Goal: Task Accomplishment & Management: Manage account settings

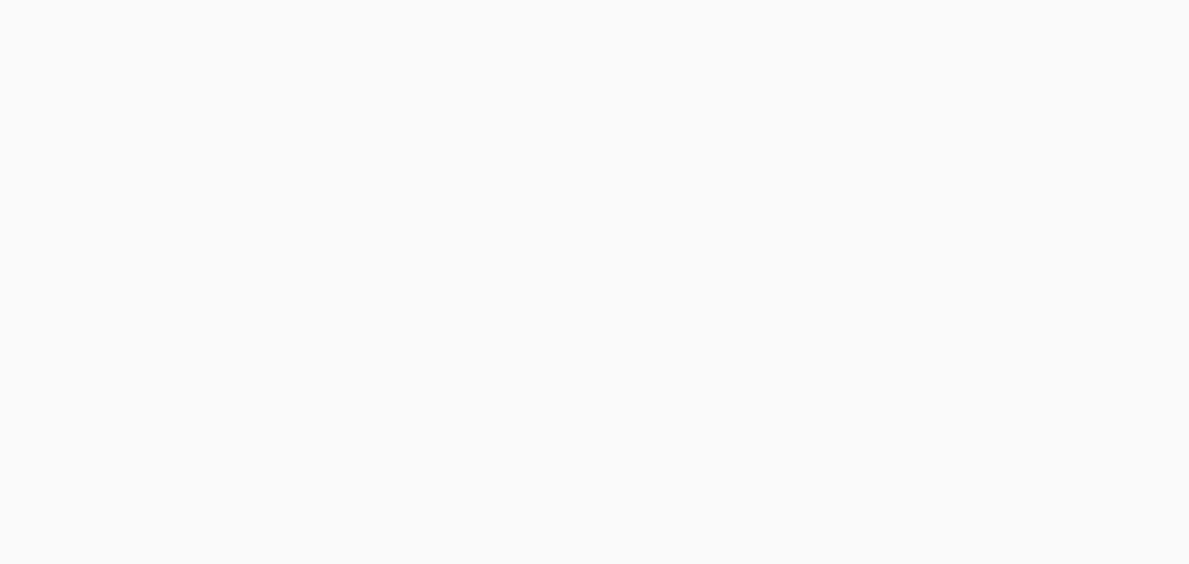
click at [484, 0] on html at bounding box center [594, 0] width 1189 height 0
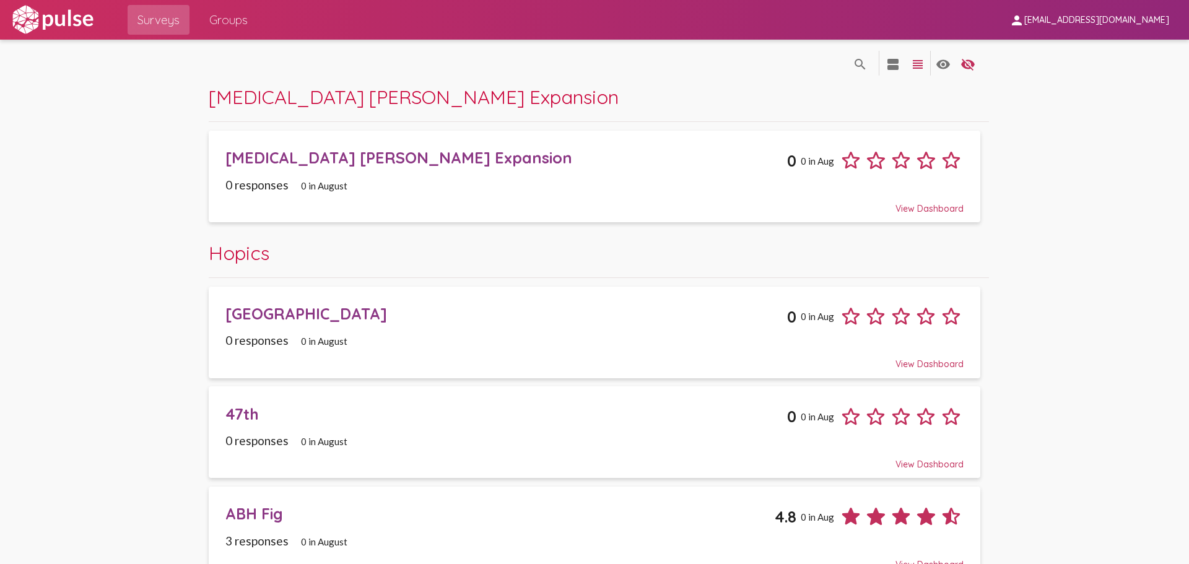
click at [1134, 26] on span "person nwilliams@hopics.org" at bounding box center [1089, 19] width 160 height 23
drag, startPoint x: 709, startPoint y: 91, endPoint x: 661, endPoint y: 89, distance: 48.3
click at [661, 89] on div at bounding box center [594, 282] width 1189 height 564
click at [66, 20] on img at bounding box center [52, 19] width 85 height 31
click at [910, 65] on mat-icon "view_headline" at bounding box center [917, 64] width 15 height 15
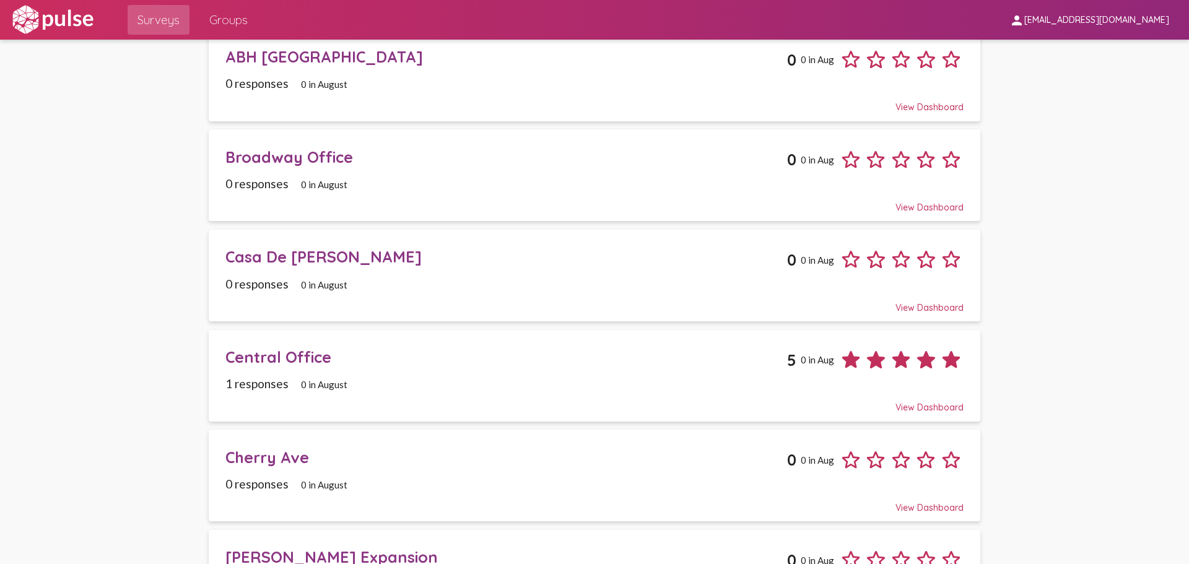
scroll to position [805, 0]
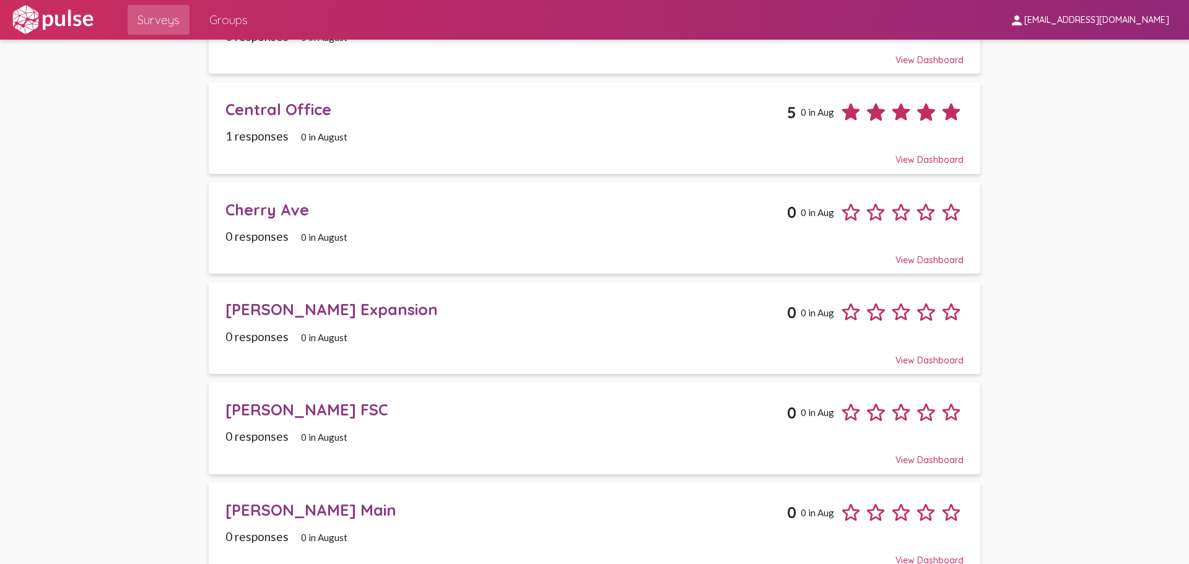
click at [500, 222] on div "Cherry Ave 0 0 in Aug" at bounding box center [594, 208] width 738 height 34
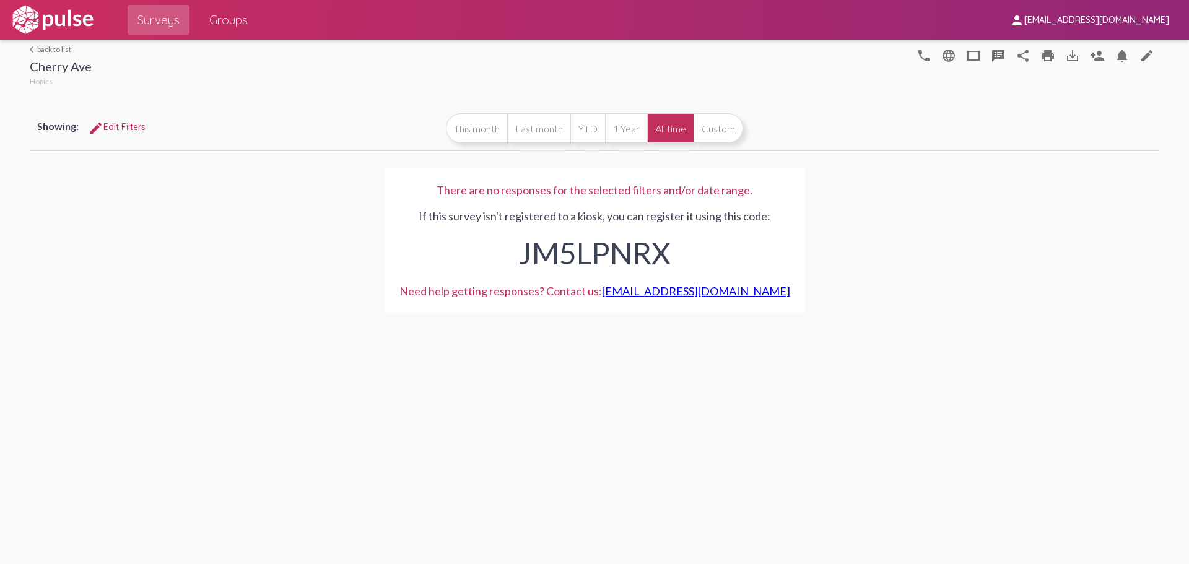
click at [578, 245] on div "JM5LPNRX" at bounding box center [594, 250] width 391 height 54
copy div "JM5LPNRX"
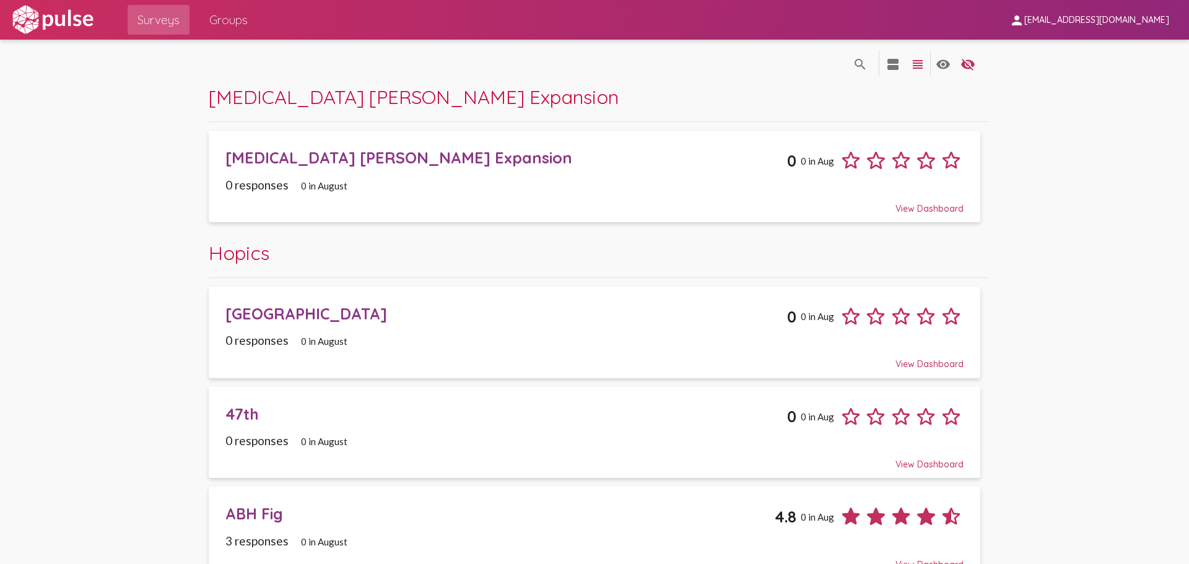
scroll to position [124, 0]
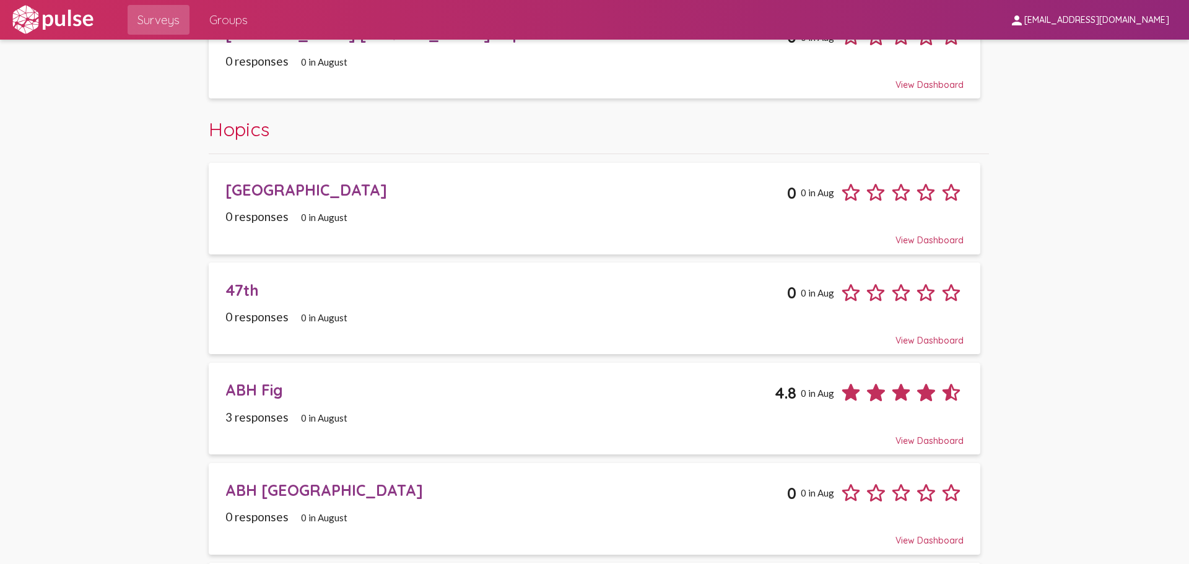
click at [448, 300] on div "47th 0 0 in Aug" at bounding box center [594, 288] width 738 height 34
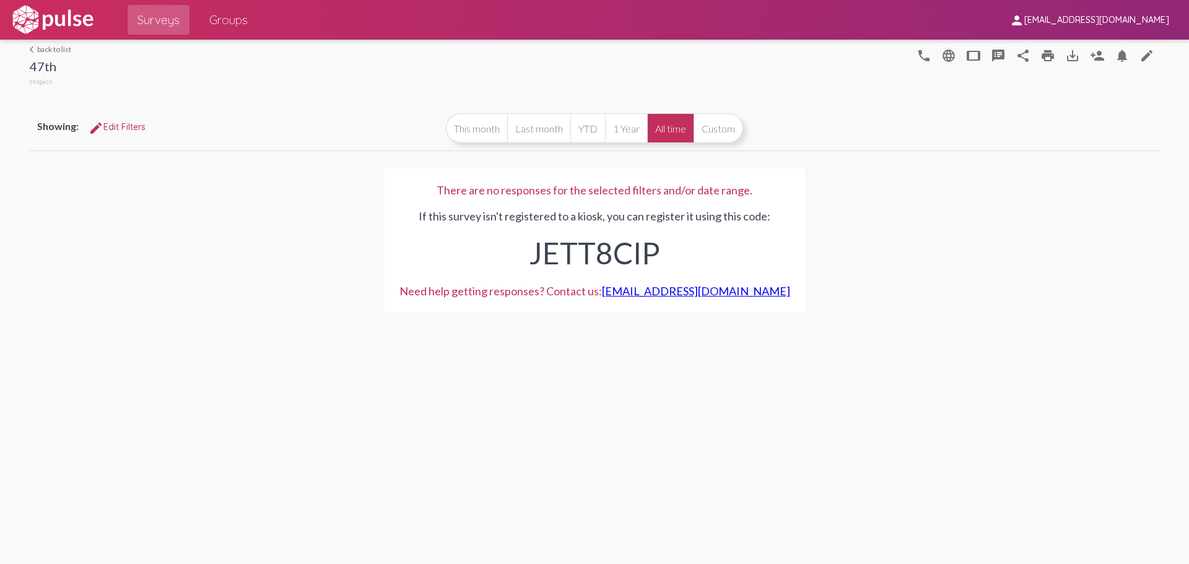
click at [572, 248] on div "JETT8CIP" at bounding box center [594, 250] width 391 height 54
copy div "JETT8CIP"
click at [1029, 55] on mat-icon "share" at bounding box center [1022, 55] width 15 height 15
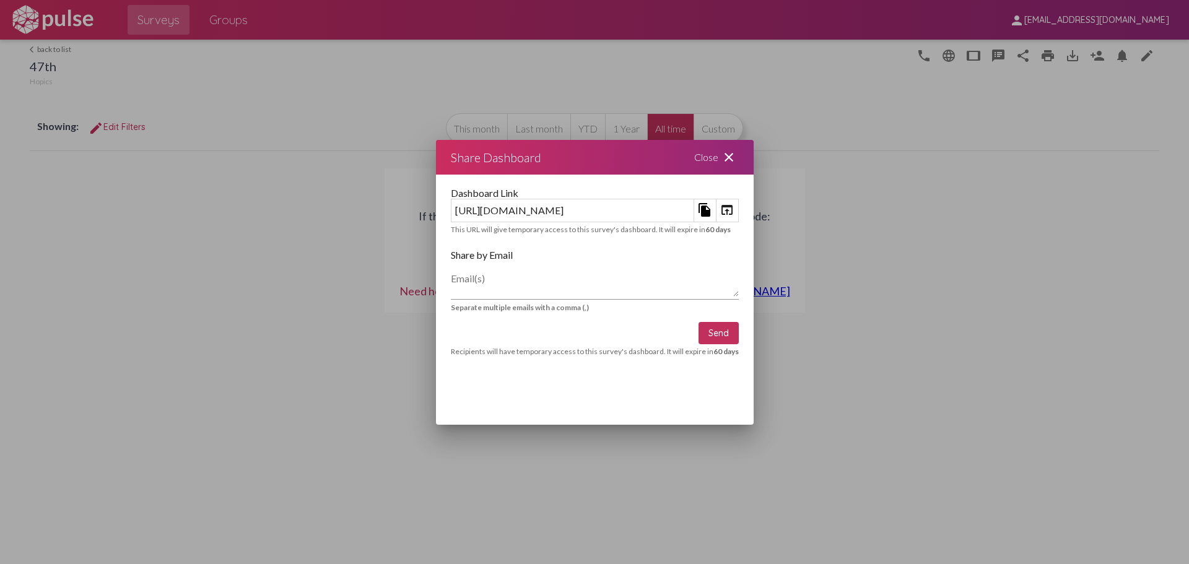
click at [492, 211] on div "https://kiosk.pulseforgood.com/data/survey/share/0d59a1c7-d16a-4736-a718-f6675c…" at bounding box center [572, 210] width 242 height 19
drag, startPoint x: 492, startPoint y: 211, endPoint x: 441, endPoint y: 224, distance: 51.7
click at [441, 224] on div "Dashboard Link https://kiosk.pulseforgood.com/data/survey/share/0d59a1c7-d16a-4…" at bounding box center [595, 279] width 318 height 208
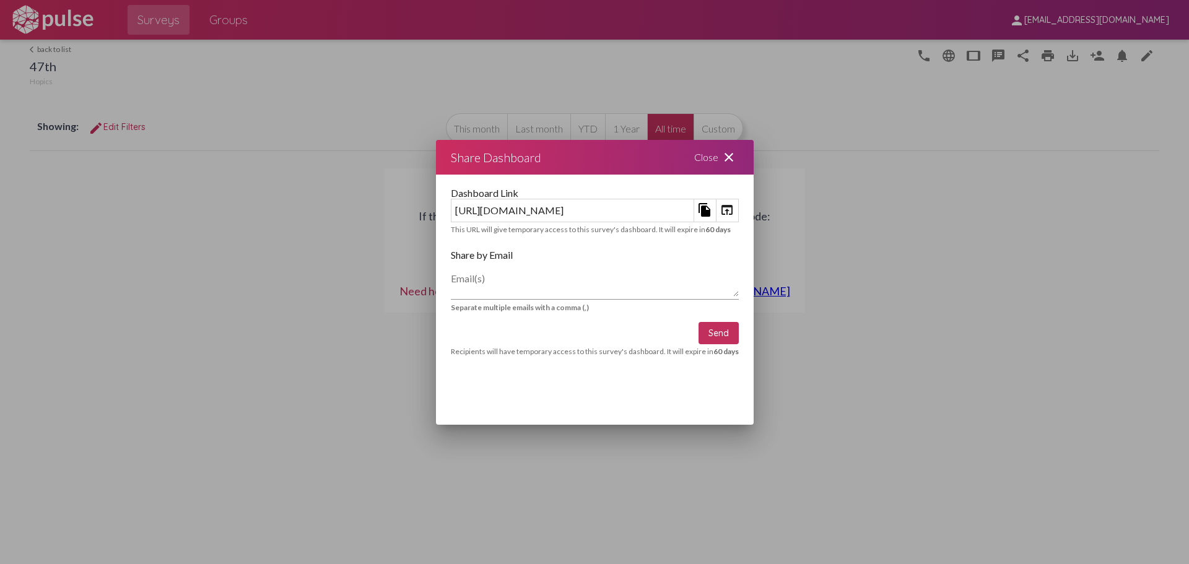
click at [734, 211] on mat-icon "open_in_browser" at bounding box center [726, 209] width 15 height 15
click at [240, 55] on div at bounding box center [594, 282] width 1189 height 564
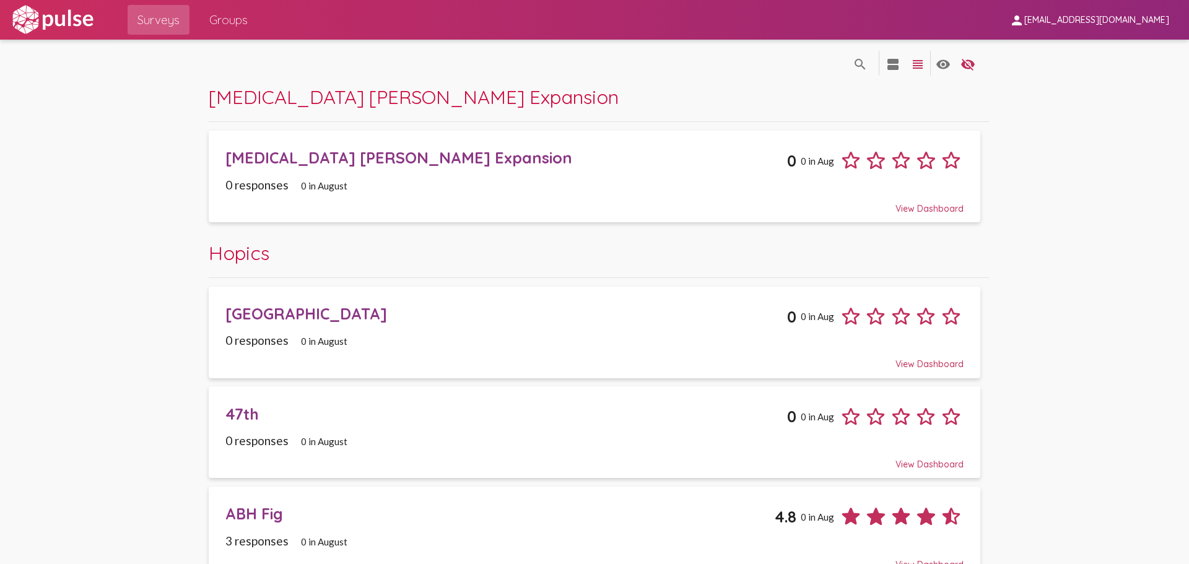
click at [487, 168] on div "Harm Reduction Crocker Expansion 0 0 in Aug" at bounding box center [594, 156] width 738 height 34
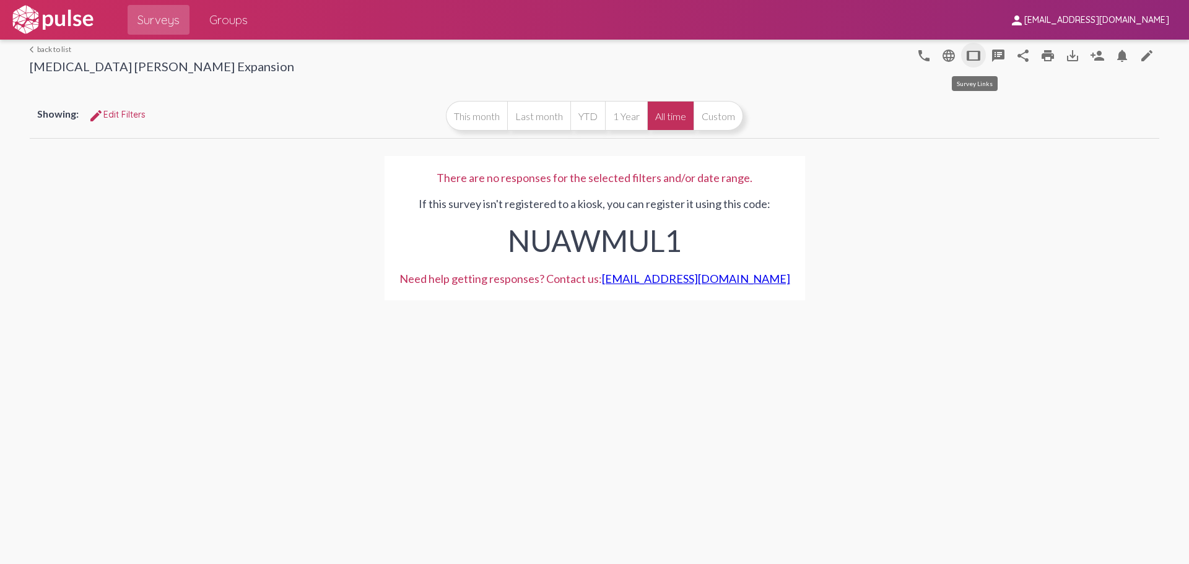
click at [968, 53] on mat-icon "tablet" at bounding box center [973, 55] width 15 height 15
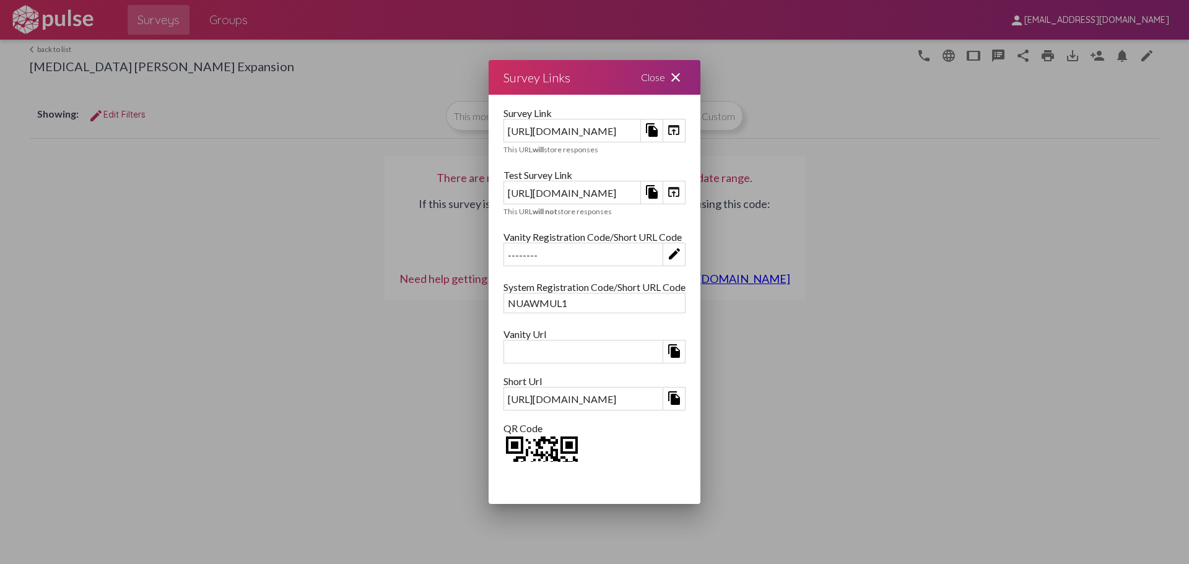
click at [659, 133] on mat-icon "file_copy" at bounding box center [652, 130] width 15 height 15
click at [640, 131] on div "https://kiosk.pulseforgood.com/survey/fd009e93-b1a1-4912-ac34-b6b6120b61f9" at bounding box center [572, 130] width 136 height 19
copy div "https://kiosk.pulseforgood.com/survey/fd009e93-b1a1-4912-ac34-b6b6120b61f9"
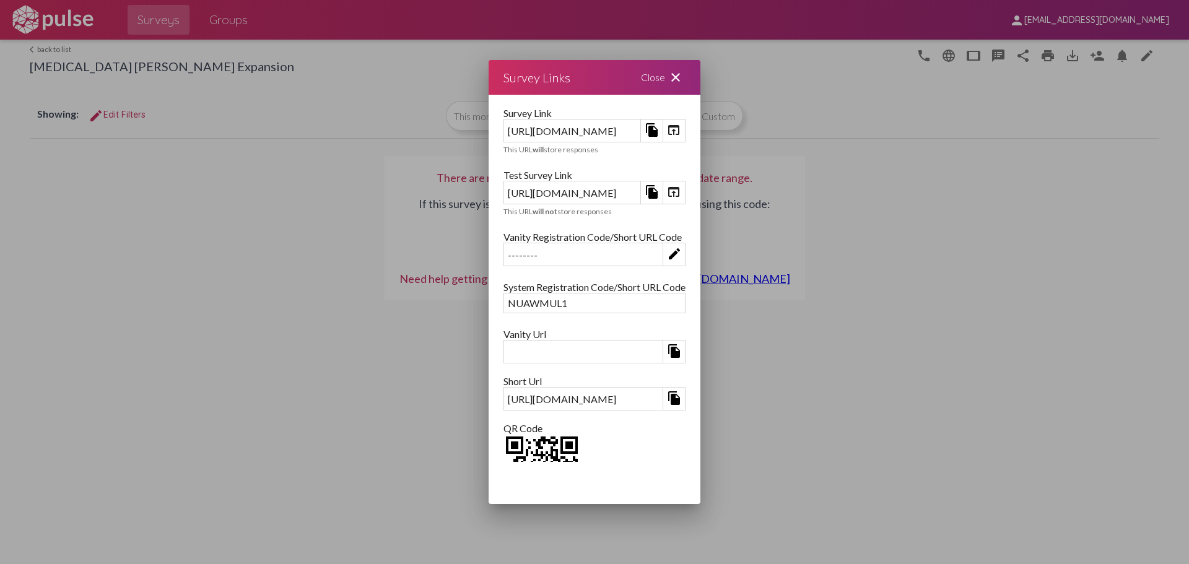
click at [683, 76] on mat-icon "close" at bounding box center [675, 77] width 15 height 15
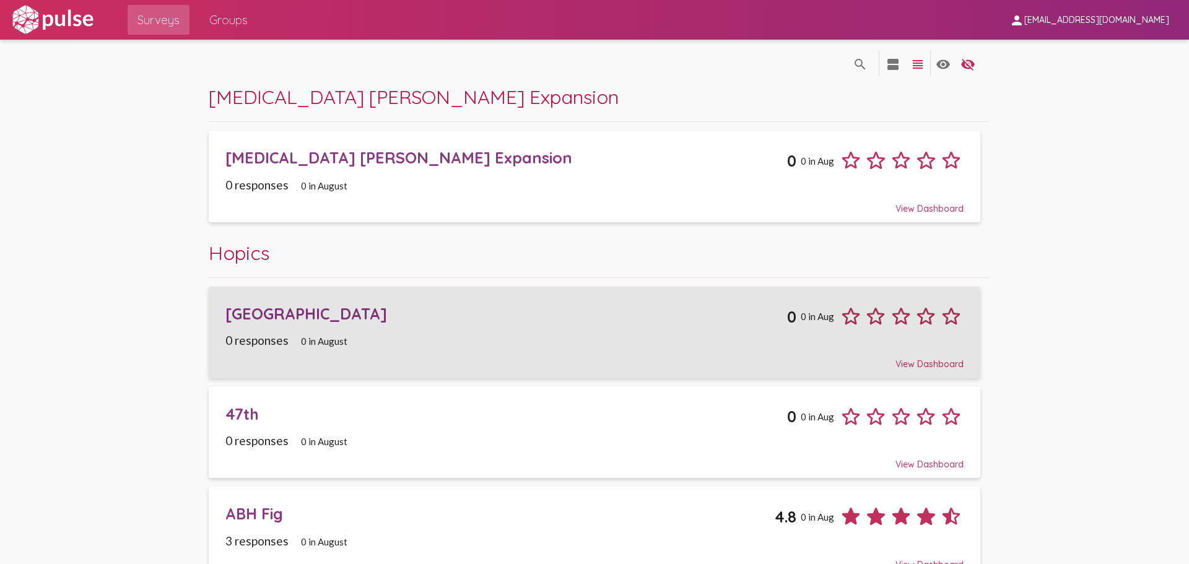
click at [479, 329] on div "37th Street 0 0 in Aug" at bounding box center [594, 312] width 738 height 34
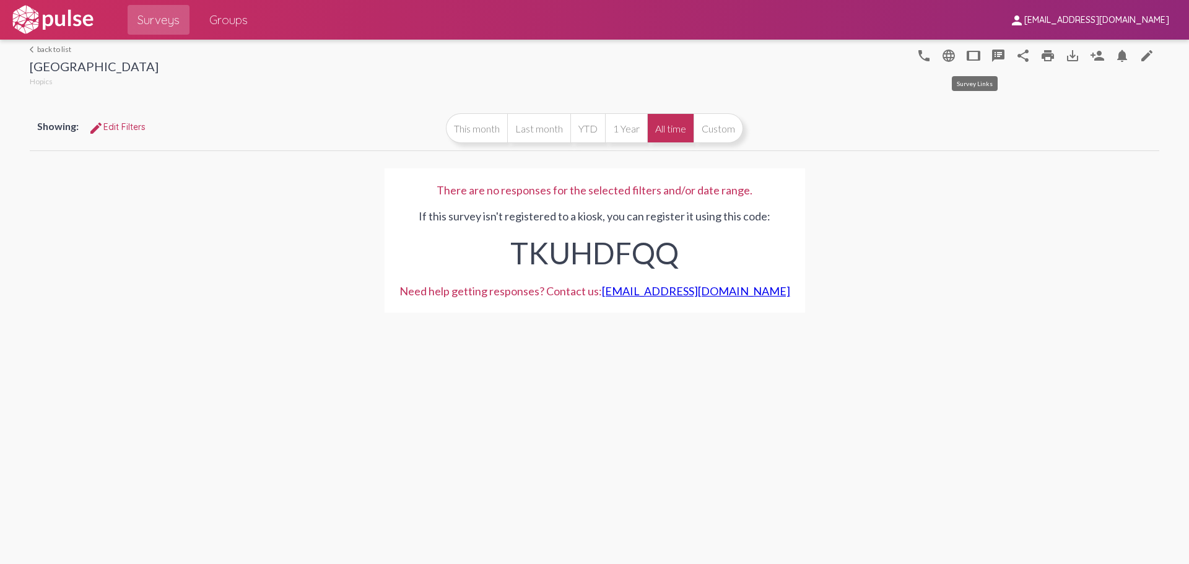
click at [969, 56] on mat-icon "tablet" at bounding box center [973, 55] width 15 height 15
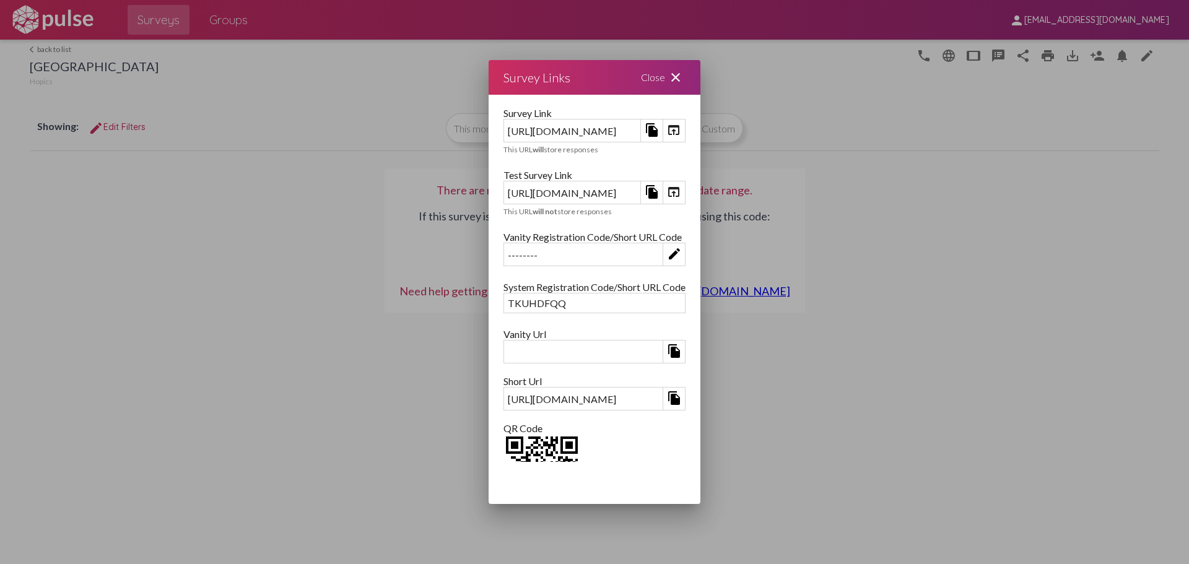
click at [640, 131] on div "https://kiosk.pulseforgood.com/survey/fecf41b4-0450-4f38-a4ef-2539af850ac7" at bounding box center [572, 130] width 136 height 19
copy div "https://kiosk.pulseforgood.com/survey/fecf41b4-0450-4f38-a4ef-2539af850ac7"
click at [683, 78] on mat-icon "close" at bounding box center [675, 77] width 15 height 15
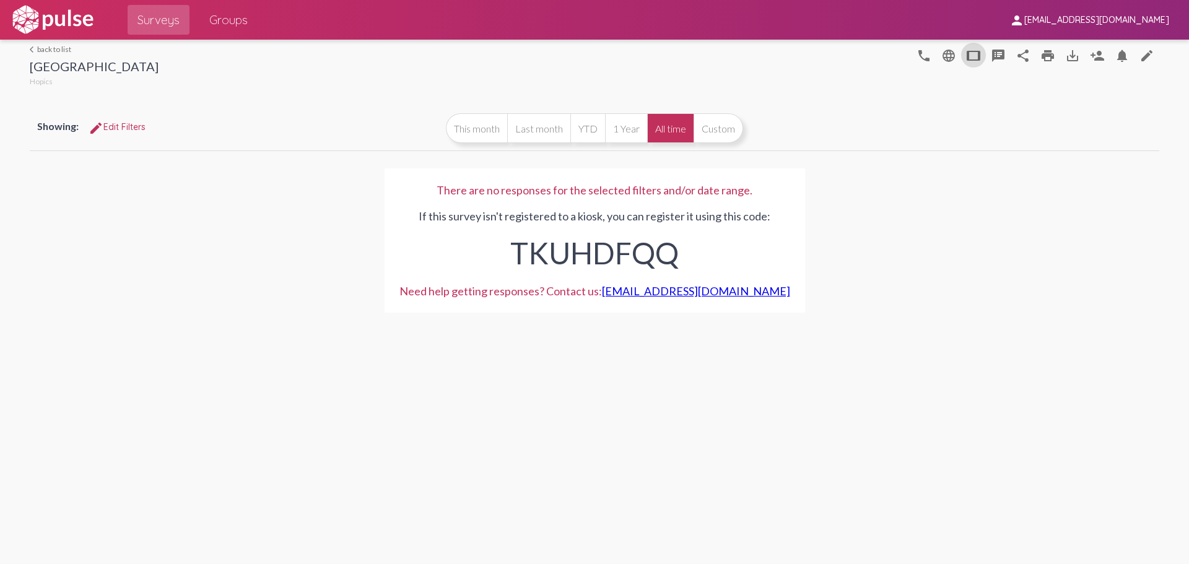
click at [44, 48] on link "arrow_back_ios back to list" at bounding box center [94, 49] width 129 height 9
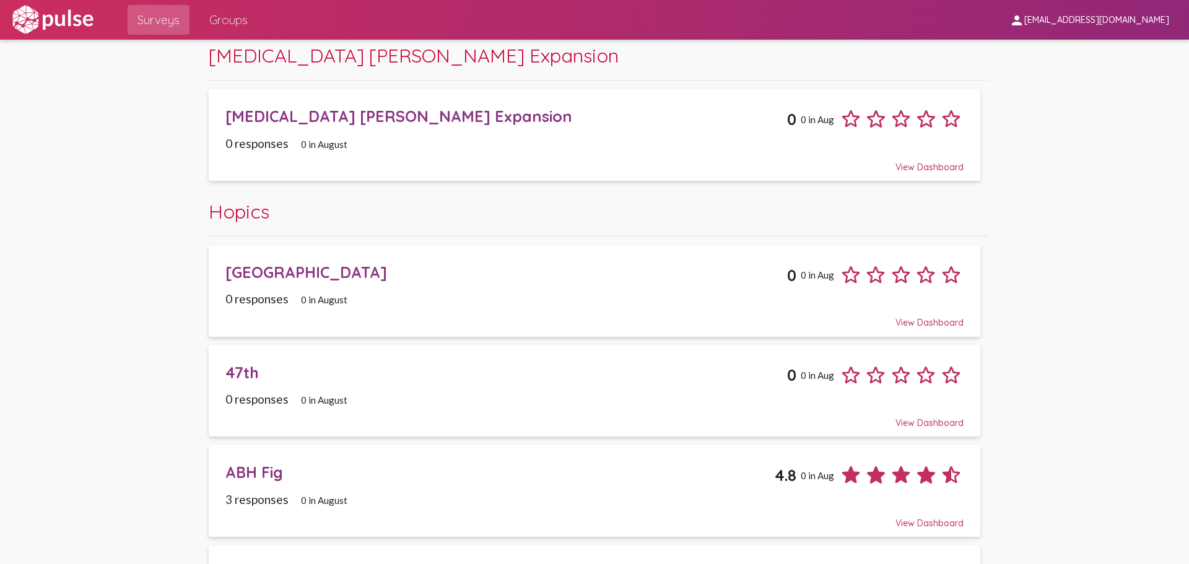
scroll to position [62, 0]
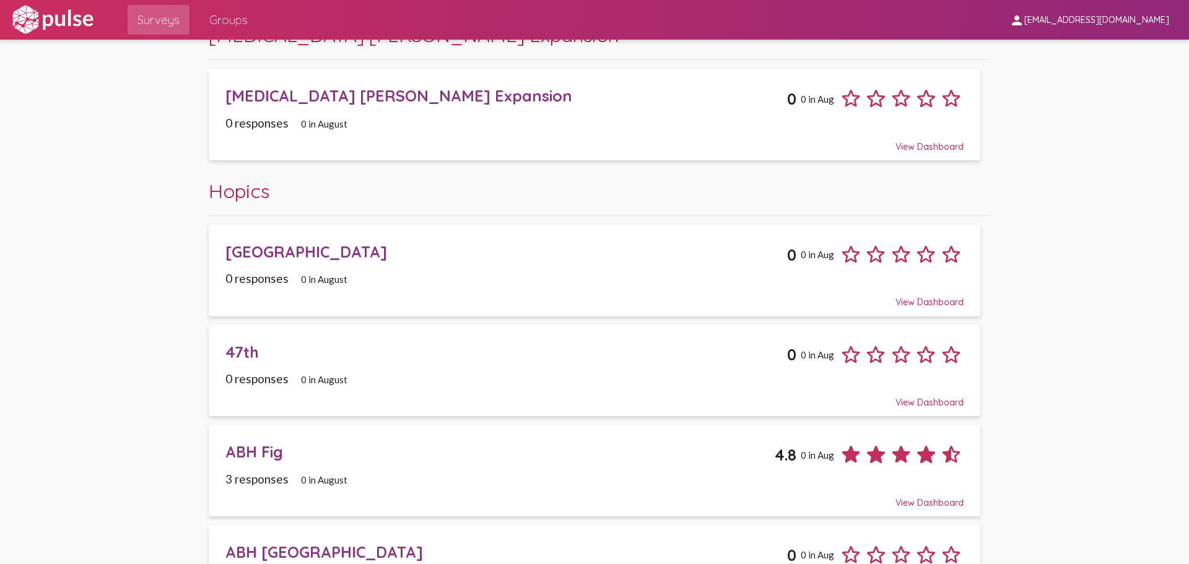
click at [508, 448] on div "ABH Fig" at bounding box center [499, 451] width 549 height 19
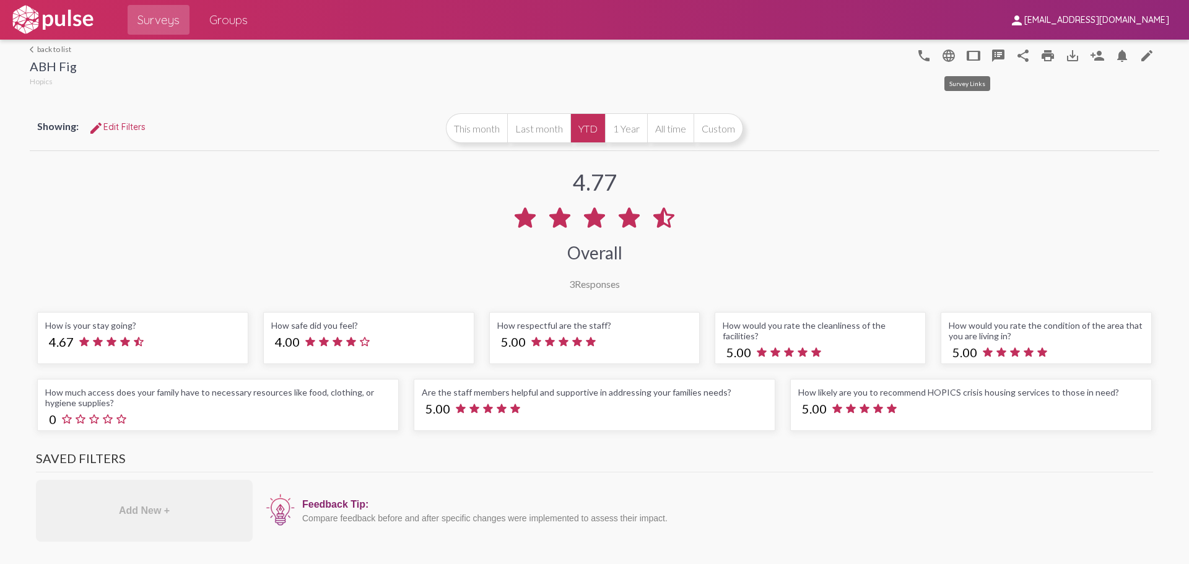
click at [966, 58] on mat-icon "tablet" at bounding box center [973, 55] width 15 height 15
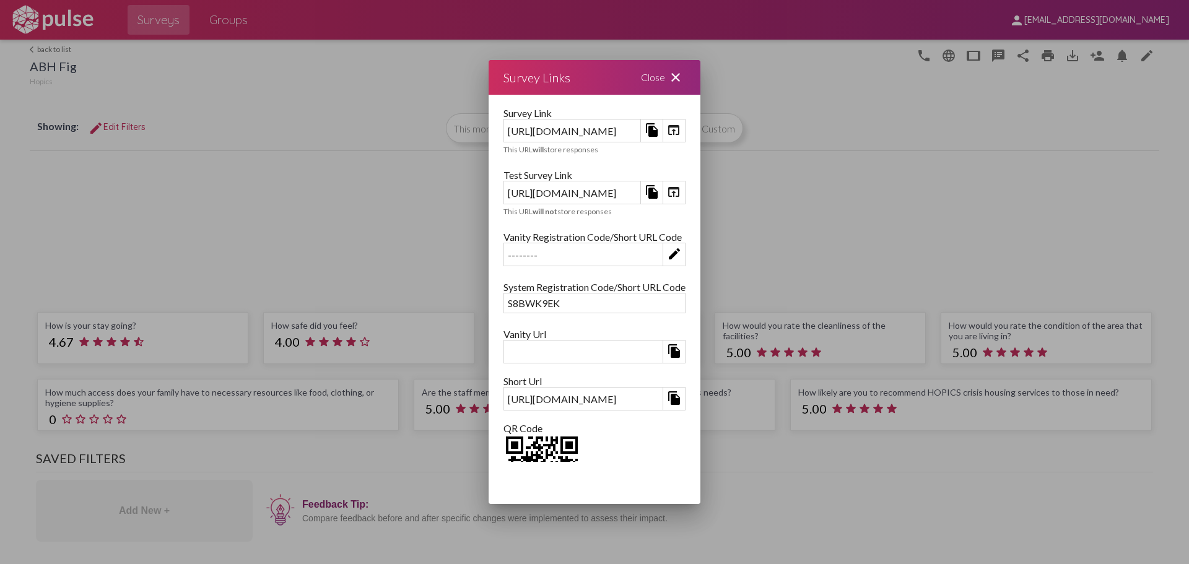
click at [659, 127] on mat-icon "file_copy" at bounding box center [652, 130] width 15 height 15
click at [640, 131] on div "https://kiosk.pulseforgood.com/survey/2b99236c-1a67-4655-b50a-32a40b8e3f70" at bounding box center [572, 130] width 136 height 19
copy div "https://kiosk.pulseforgood.com/survey/2b99236c-1a67-4655-b50a-32a40b8e3f70"
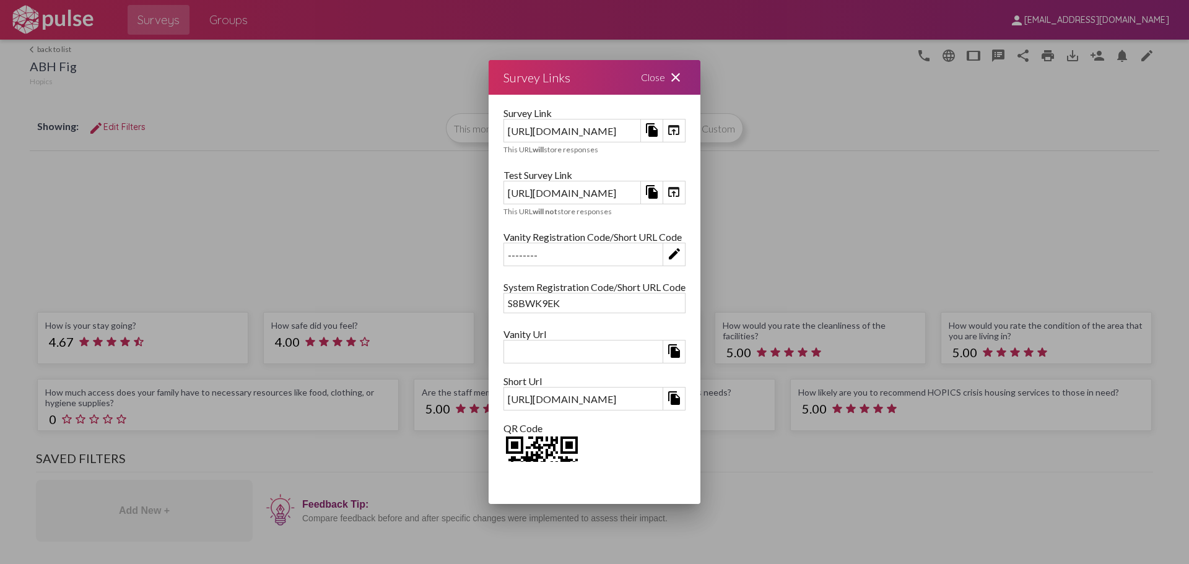
click at [989, 203] on div at bounding box center [594, 282] width 1189 height 564
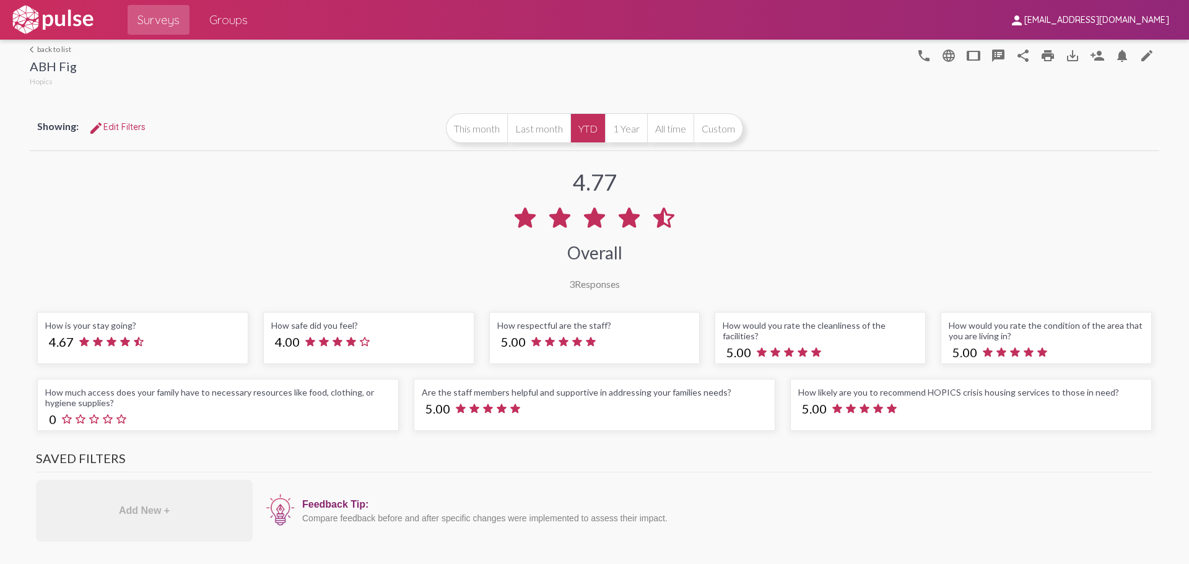
click at [63, 47] on link "arrow_back_ios back to list" at bounding box center [53, 49] width 47 height 9
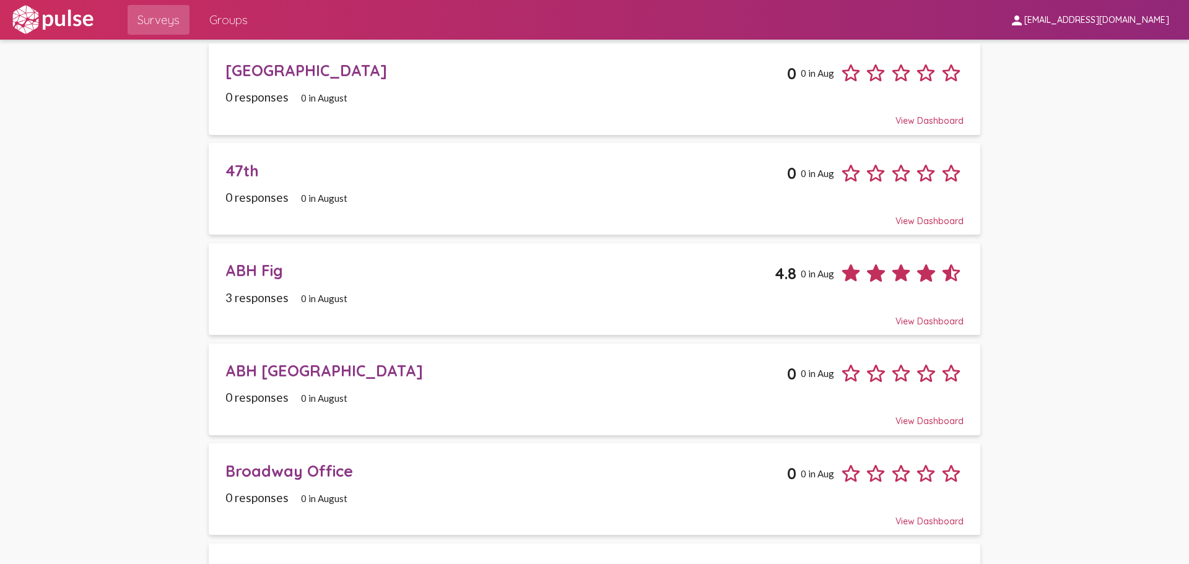
scroll to position [248, 0]
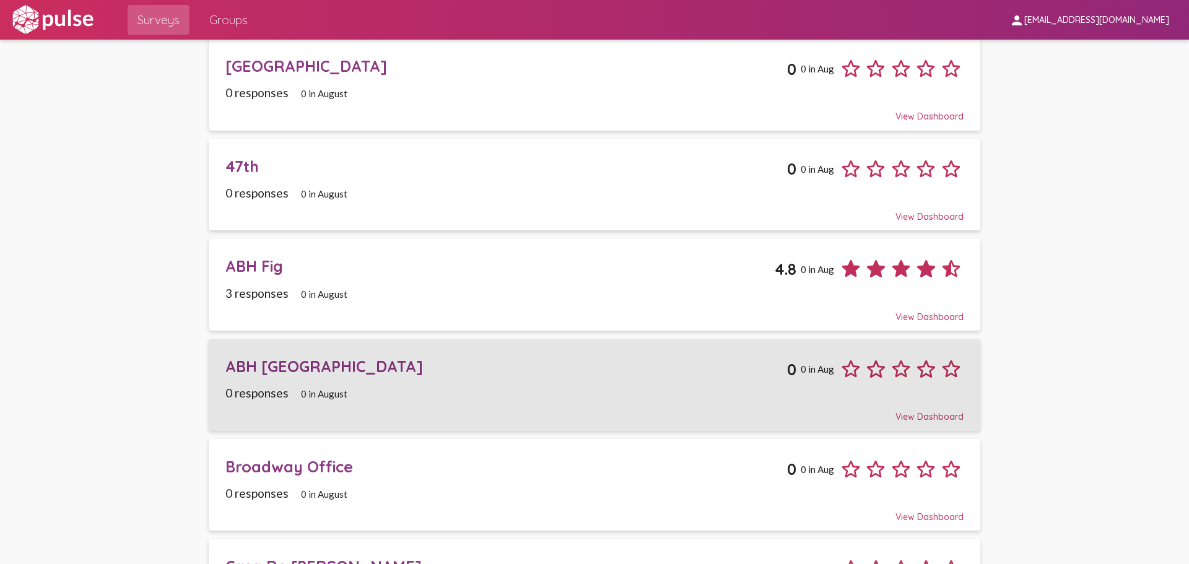
click at [488, 383] on span "ABH St Andrew's Place 0 0 in Aug 0 responses 0 in August View Dashboard" at bounding box center [594, 384] width 738 height 75
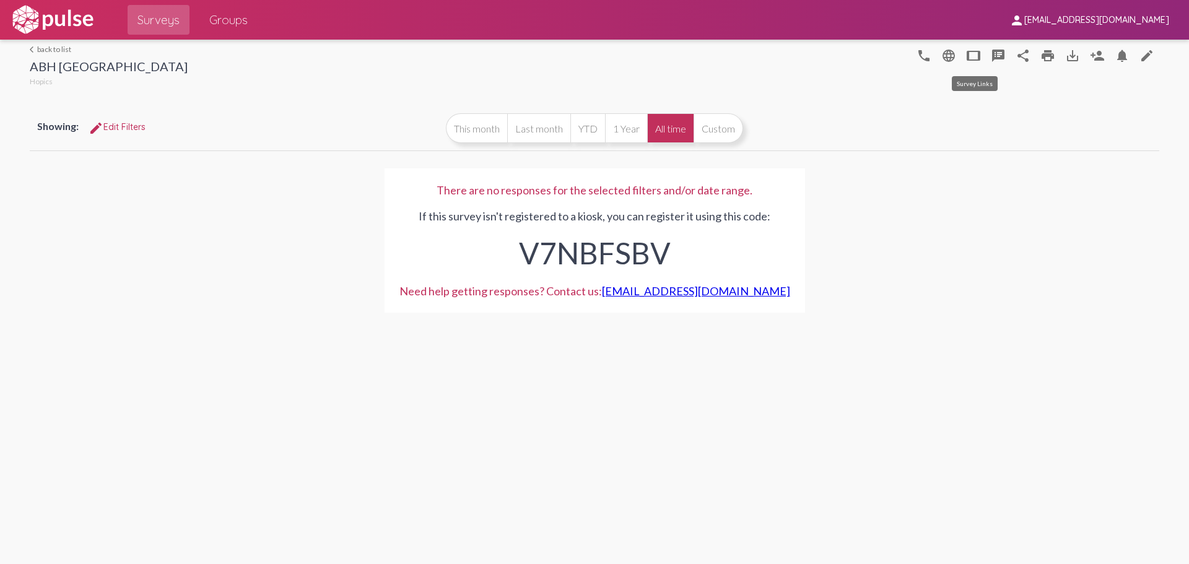
click at [973, 54] on mat-icon "tablet" at bounding box center [973, 55] width 15 height 15
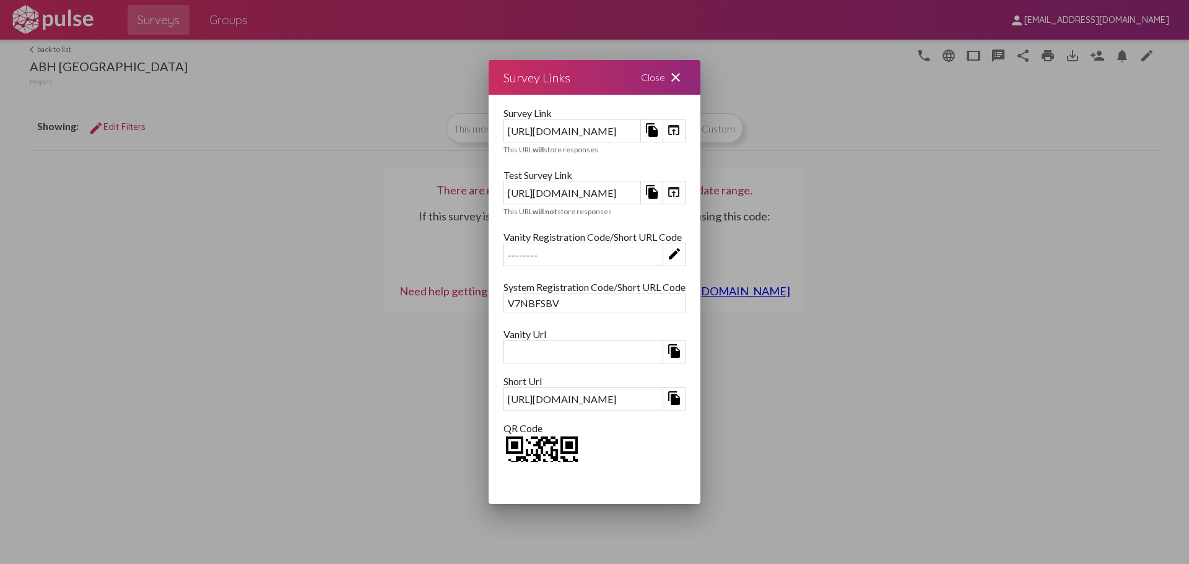
click at [596, 128] on div "https://kiosk.pulseforgood.com/survey/2684d1df-adaf-42c0-a78a-931bff526389" at bounding box center [572, 130] width 136 height 19
copy div "https://kiosk.pulseforgood.com/survey/2684d1df-adaf-42c0-a78a-931bff526389"
click at [683, 77] on mat-icon "close" at bounding box center [675, 77] width 15 height 15
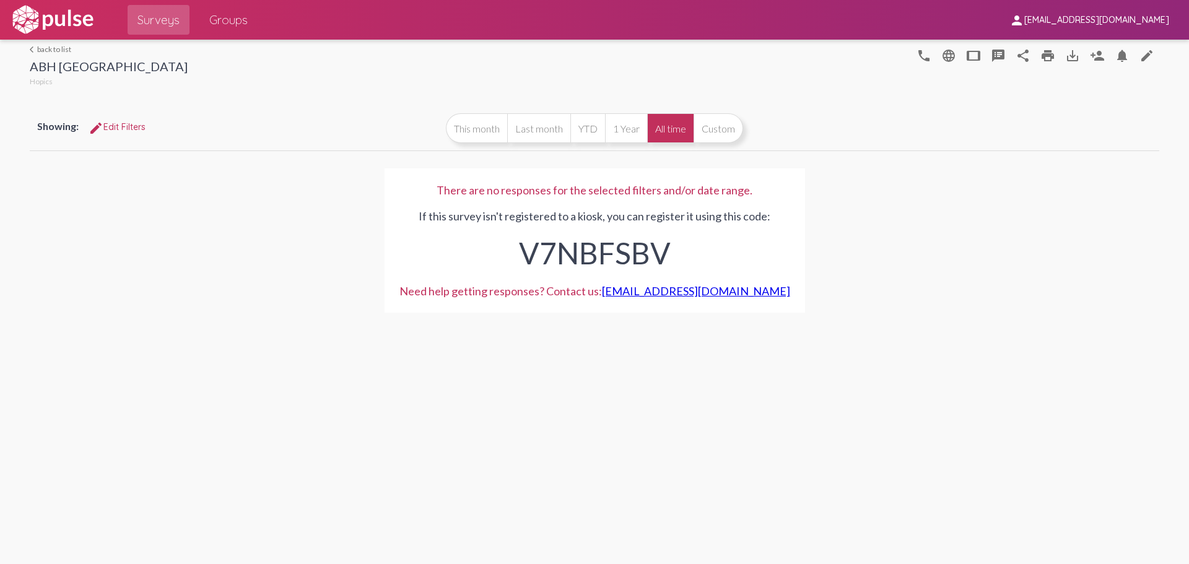
click at [44, 49] on link "arrow_back_ios back to list" at bounding box center [109, 49] width 158 height 9
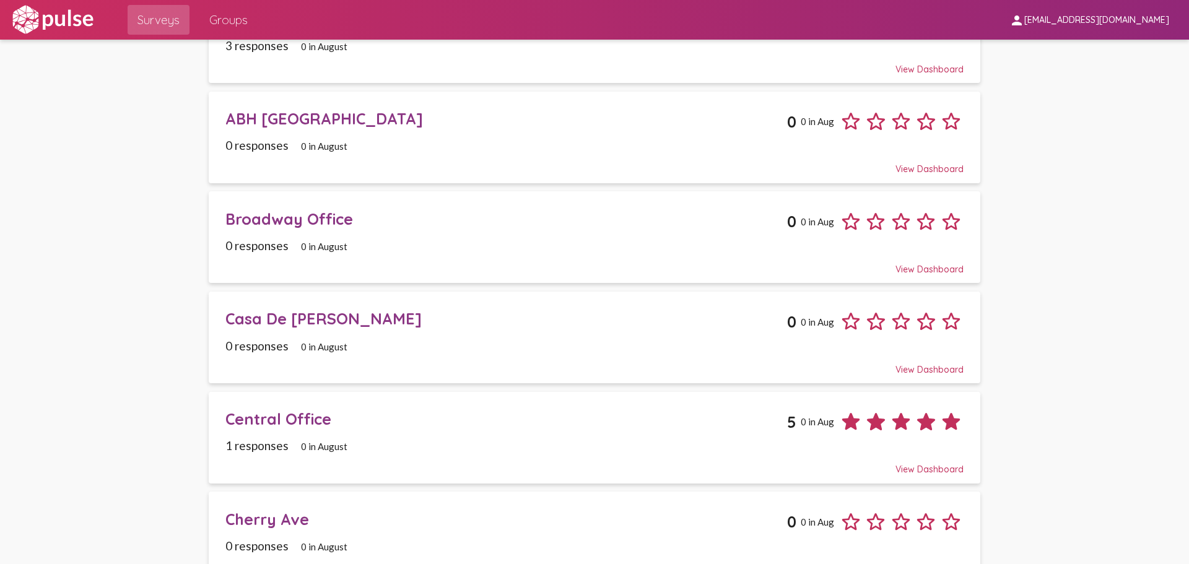
scroll to position [433, 0]
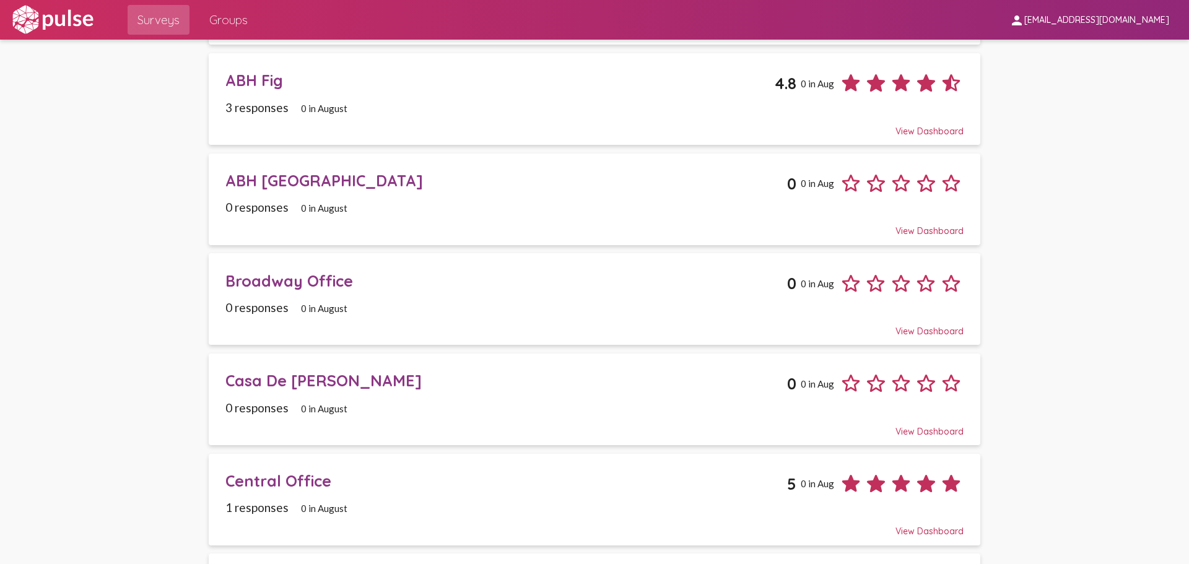
click at [439, 302] on div "0 responses 0 in August" at bounding box center [594, 307] width 738 height 14
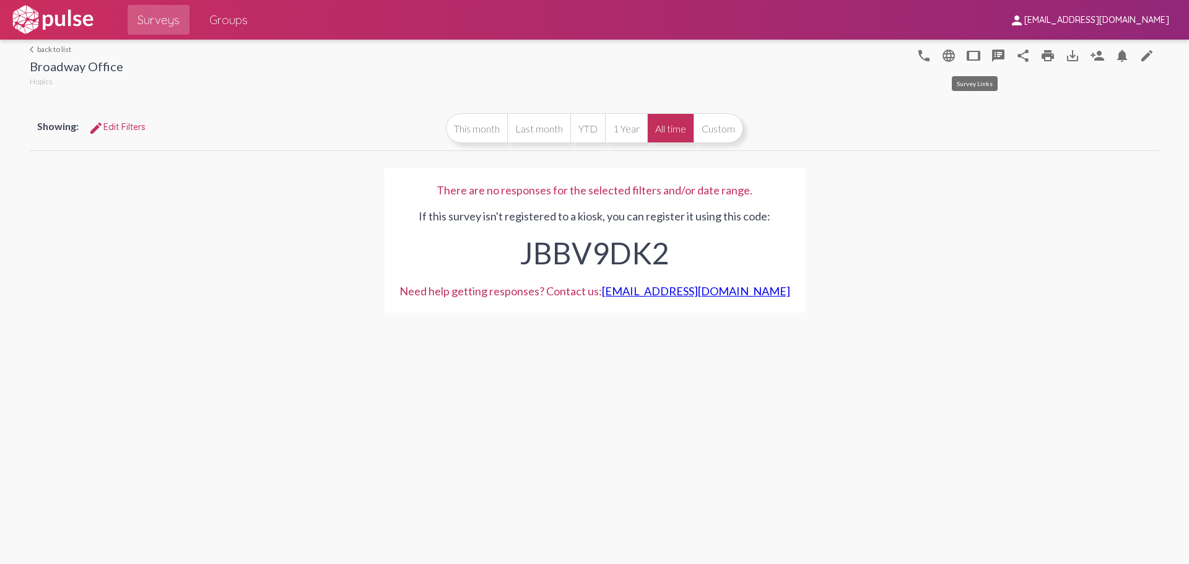
click at [970, 51] on mat-icon "tablet" at bounding box center [973, 55] width 15 height 15
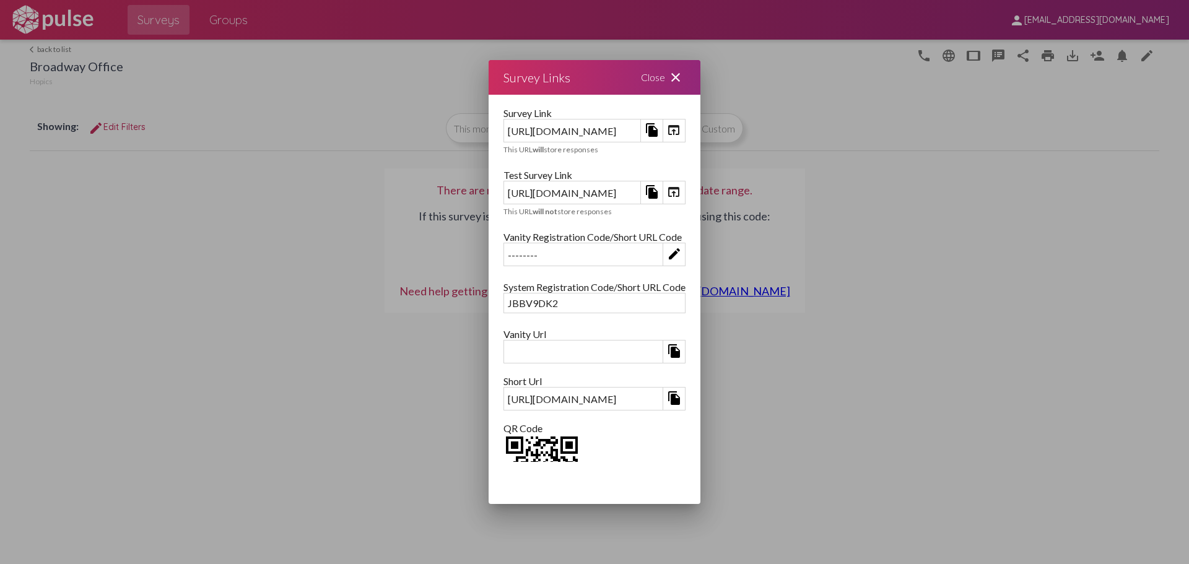
click at [504, 130] on div "https://kiosk.pulseforgood.com/survey/7472a553-1e1a-4bbd-bbca-b3d46d49568f" at bounding box center [572, 130] width 136 height 19
copy div "https://kiosk.pulseforgood.com/survey/7472a553-1e1a-4bbd-bbca-b3d46d49568f"
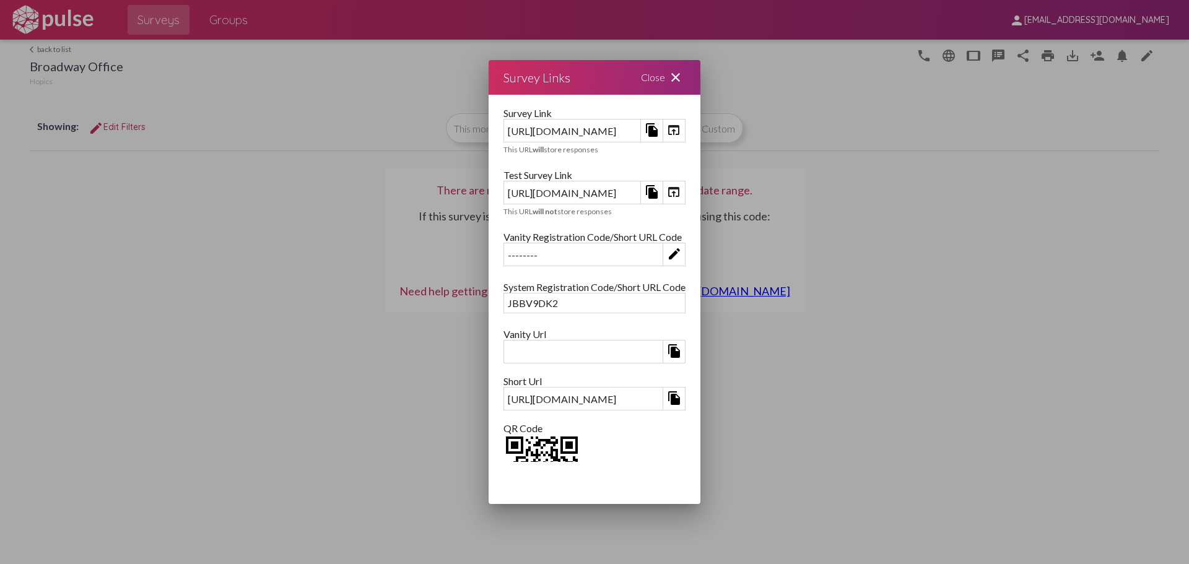
click at [683, 76] on mat-icon "close" at bounding box center [675, 77] width 15 height 15
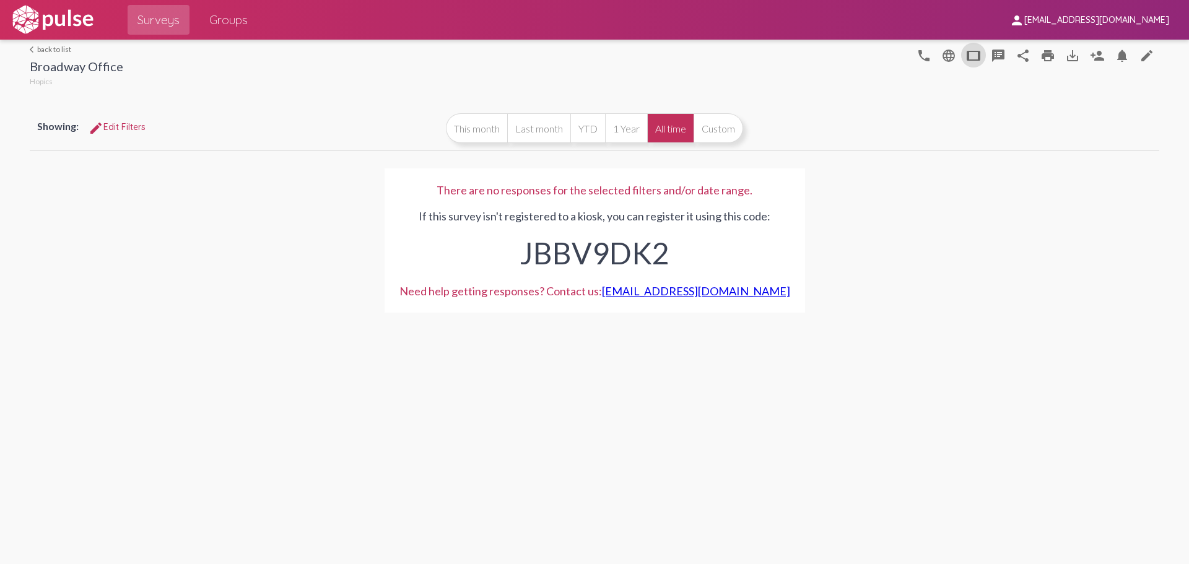
click at [50, 48] on link "arrow_back_ios back to list" at bounding box center [76, 49] width 93 height 9
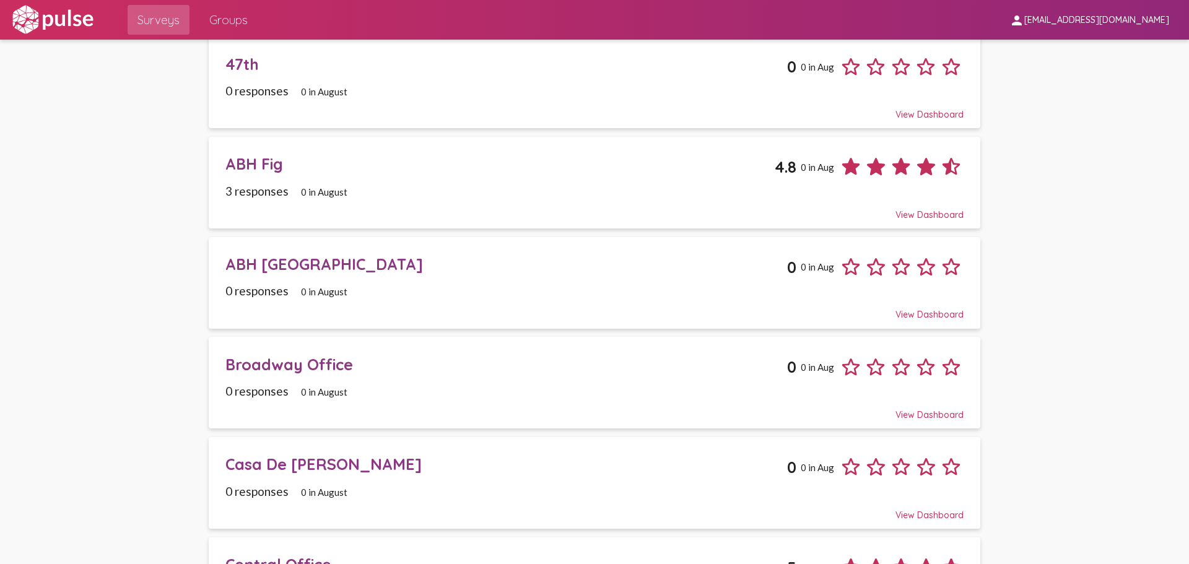
scroll to position [372, 0]
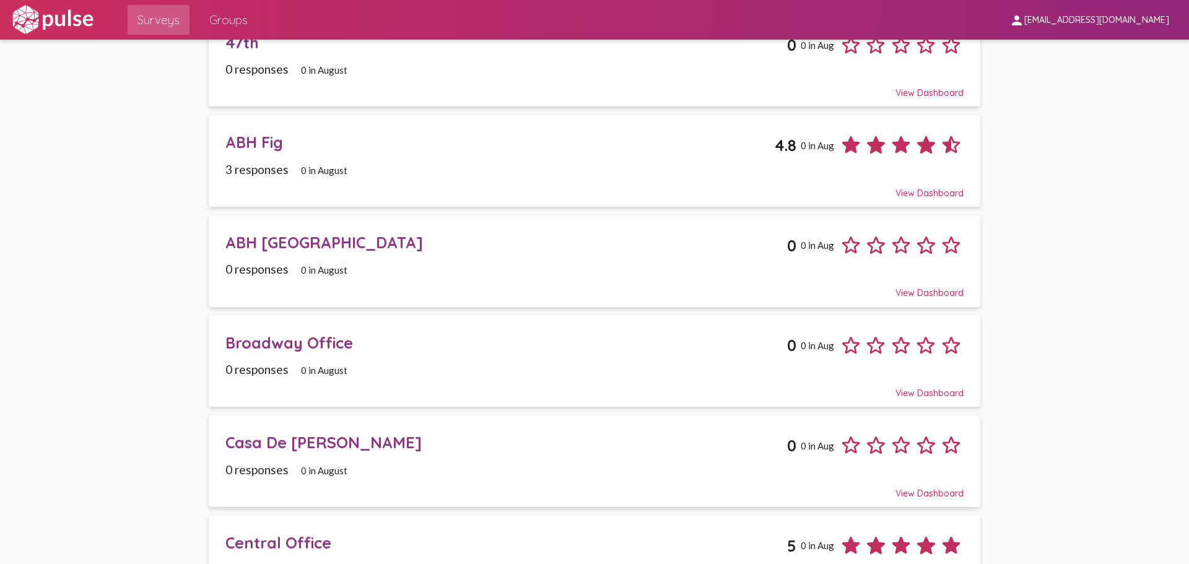
click at [572, 463] on div "0 responses 0 in August" at bounding box center [594, 470] width 738 height 14
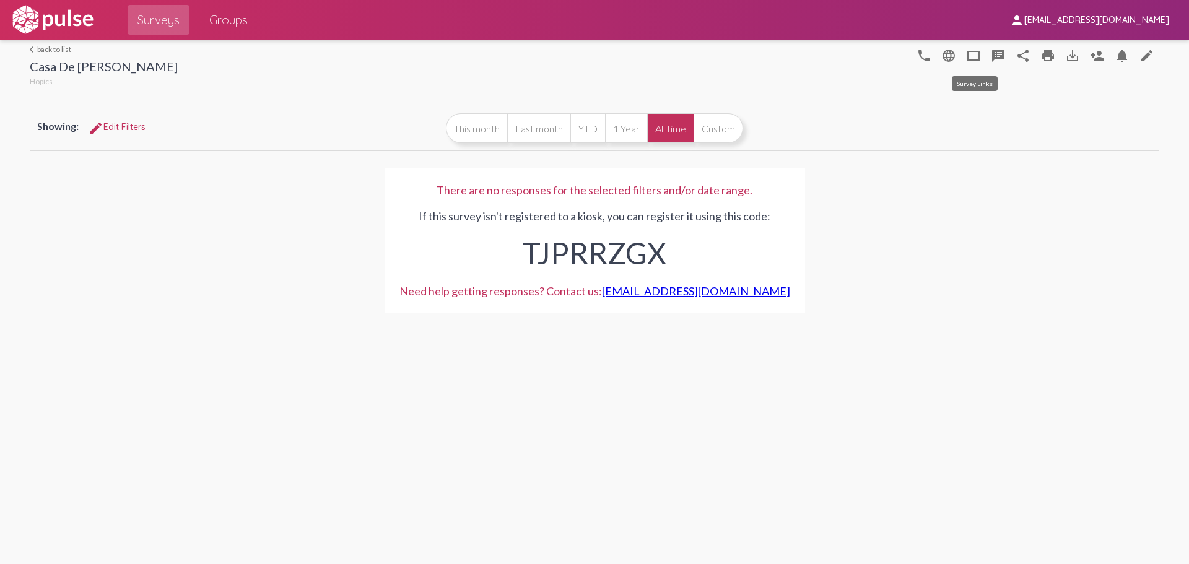
click at [973, 59] on mat-icon "tablet" at bounding box center [973, 55] width 15 height 15
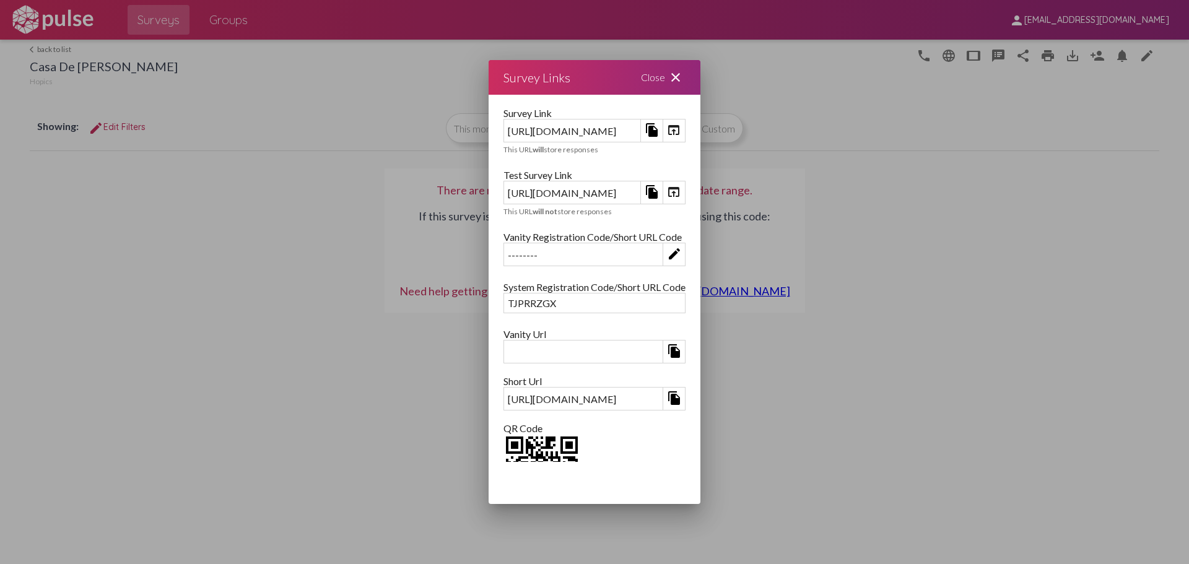
click at [640, 135] on div "https://kiosk.pulseforgood.com/survey/104d2cd9-f7be-43e5-804e-a71732d95a06" at bounding box center [572, 130] width 136 height 19
copy div "https://kiosk.pulseforgood.com/survey/104d2cd9-f7be-43e5-804e-a71732d95a06"
click at [700, 80] on div "Close close" at bounding box center [663, 77] width 74 height 35
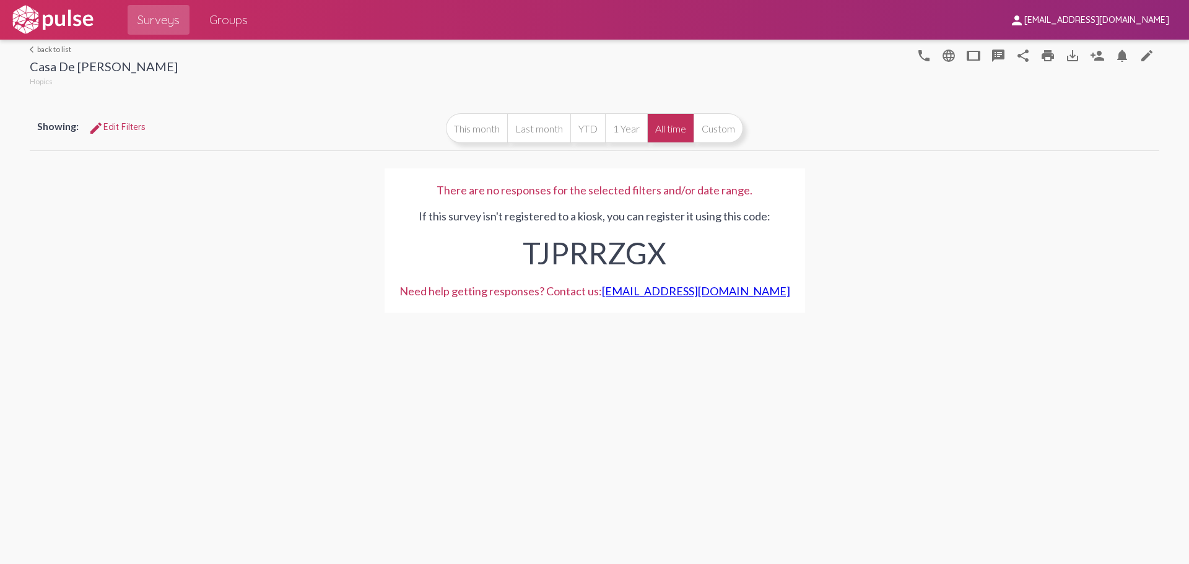
click at [54, 49] on link "arrow_back_ios back to list" at bounding box center [104, 49] width 148 height 9
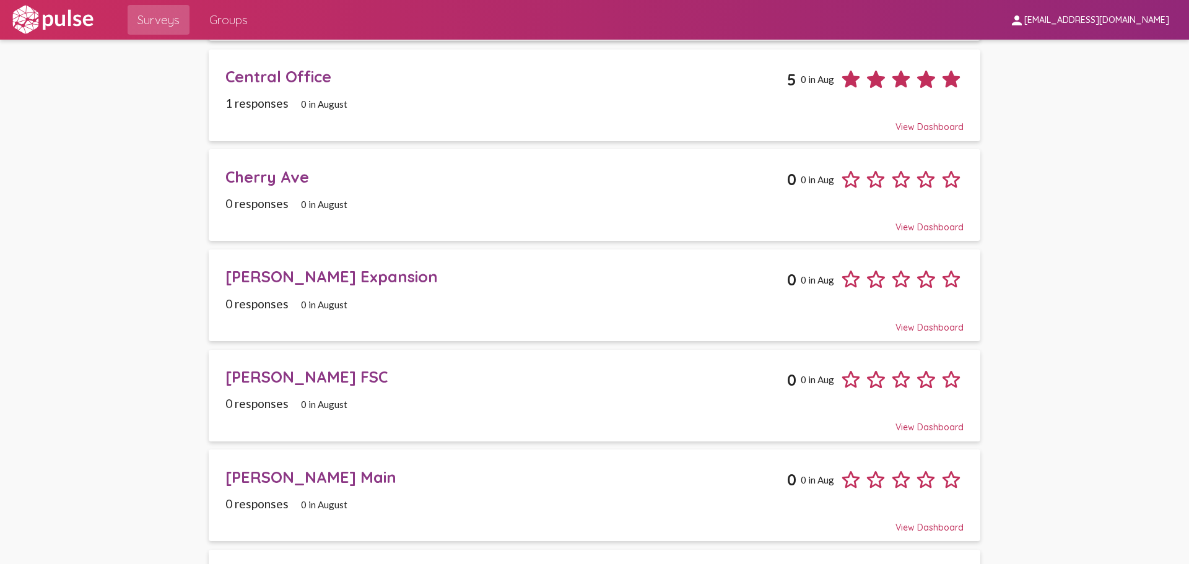
scroll to position [867, 0]
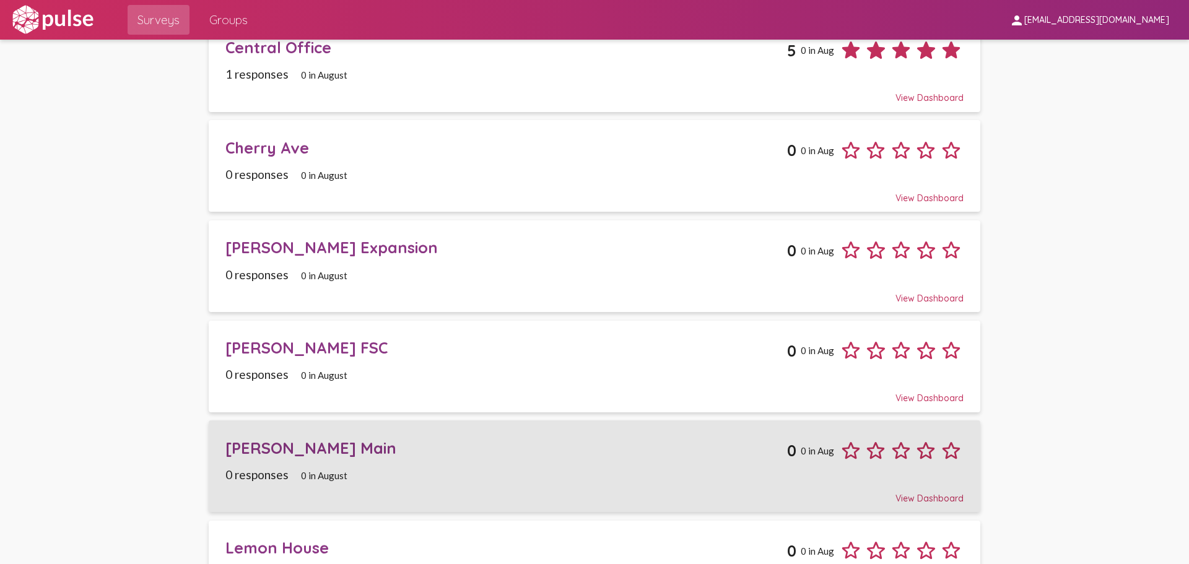
click at [479, 435] on div "Crocker Main 0 0 in Aug" at bounding box center [594, 446] width 738 height 34
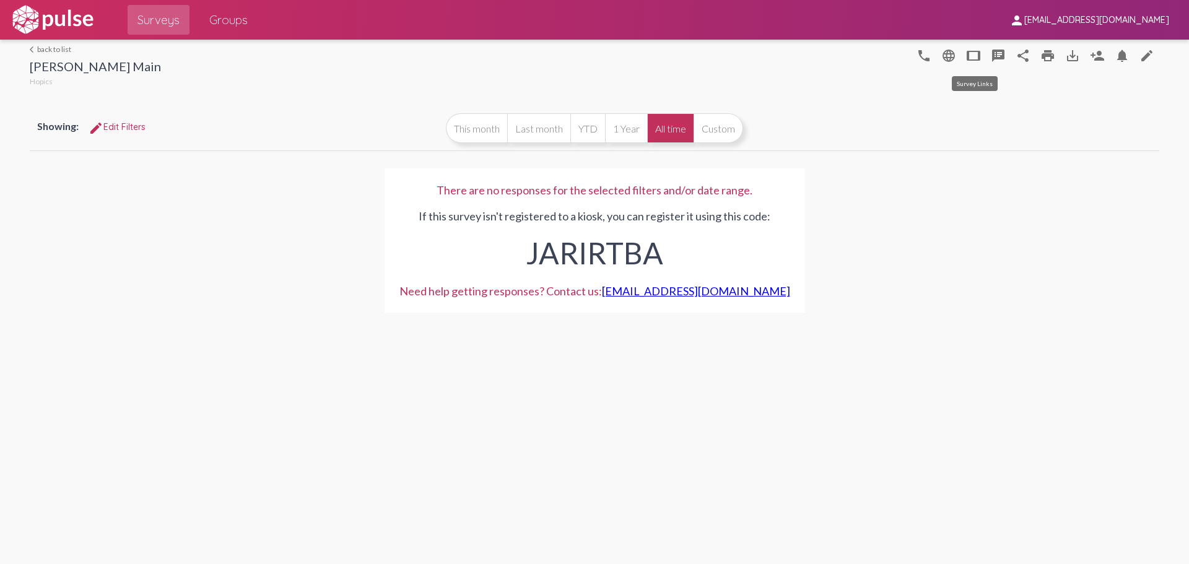
click at [970, 56] on mat-icon "tablet" at bounding box center [973, 55] width 15 height 15
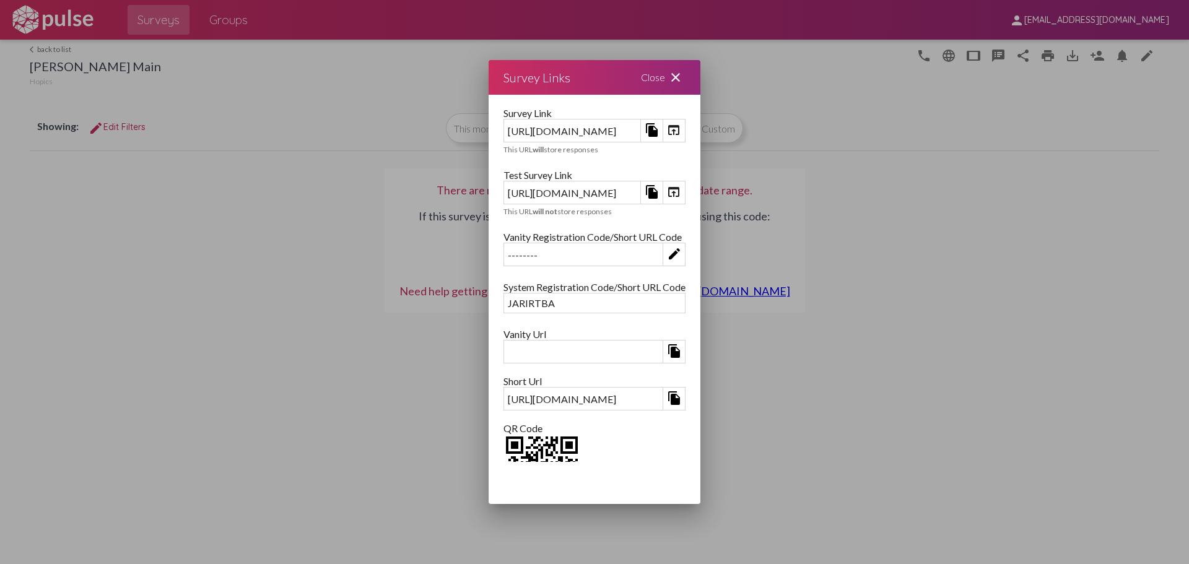
click at [640, 135] on div "https://kiosk.pulseforgood.com/survey/c702630f-13d8-4e9b-be11-d3768433a3af" at bounding box center [572, 130] width 136 height 19
copy div "https://kiosk.pulseforgood.com/survey/c702630f-13d8-4e9b-be11-d3768433a3af"
click at [683, 81] on mat-icon "close" at bounding box center [675, 77] width 15 height 15
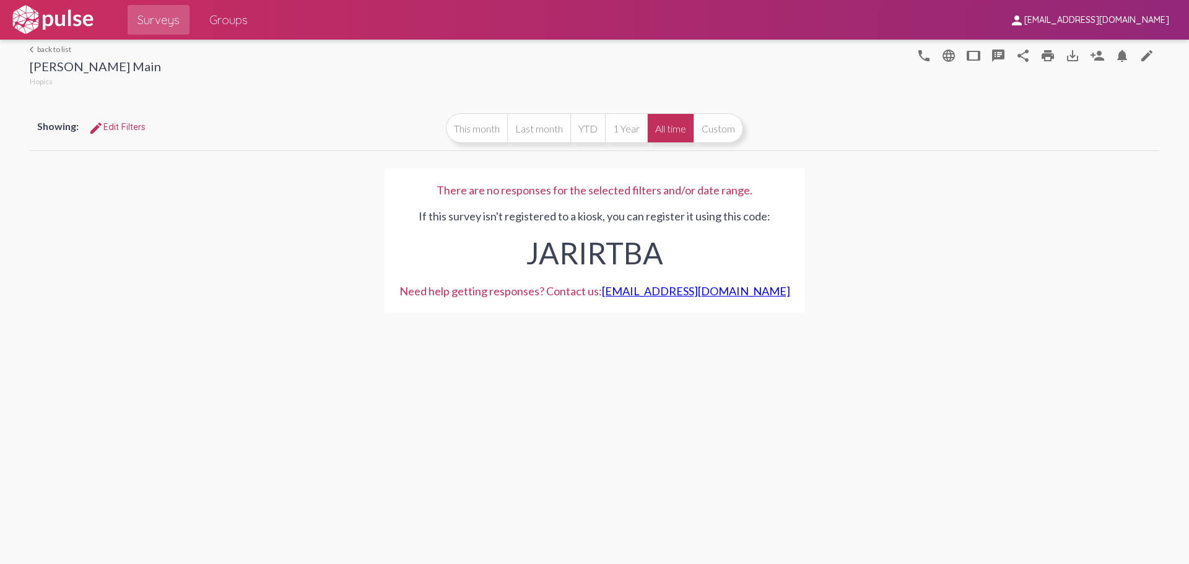
click at [58, 53] on link "arrow_back_ios back to list" at bounding box center [95, 49] width 131 height 9
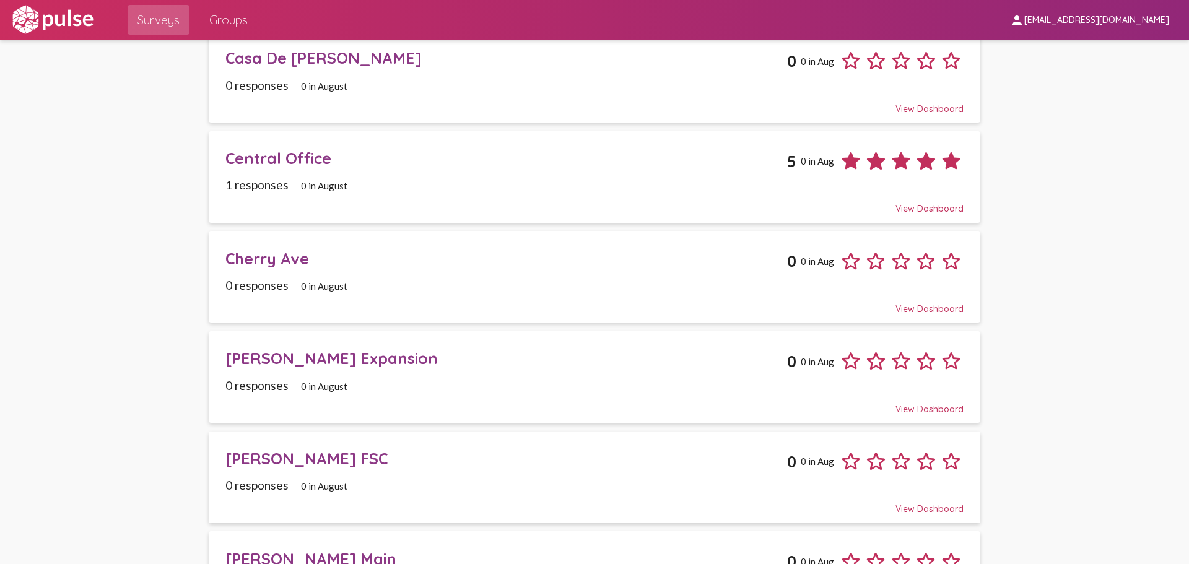
scroll to position [867, 0]
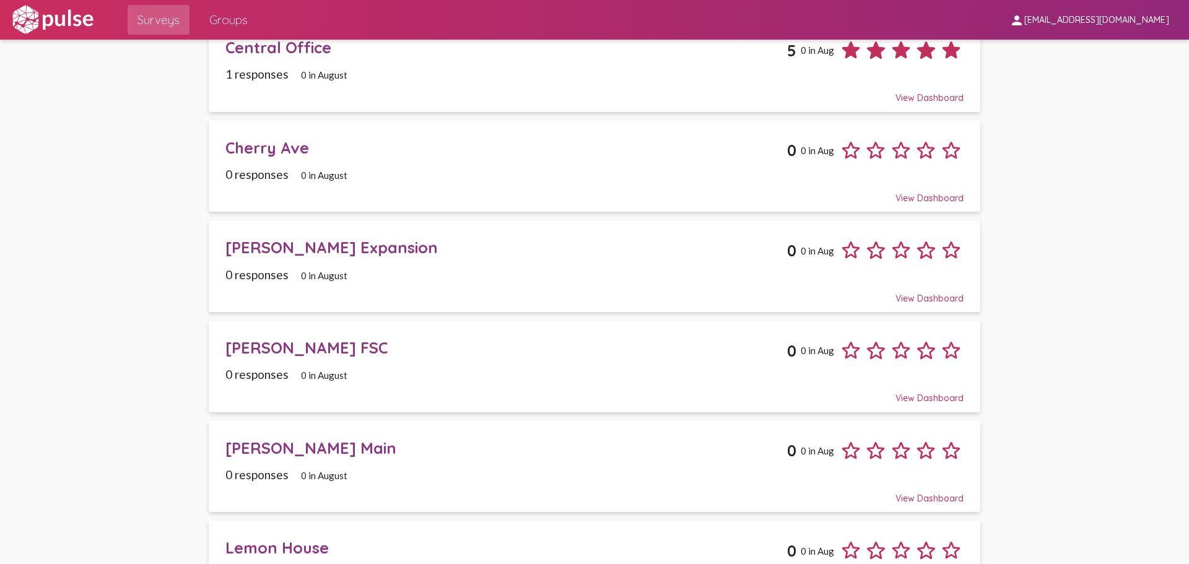
click at [373, 337] on div "Crocker FSC 0 0 in Aug" at bounding box center [594, 346] width 738 height 34
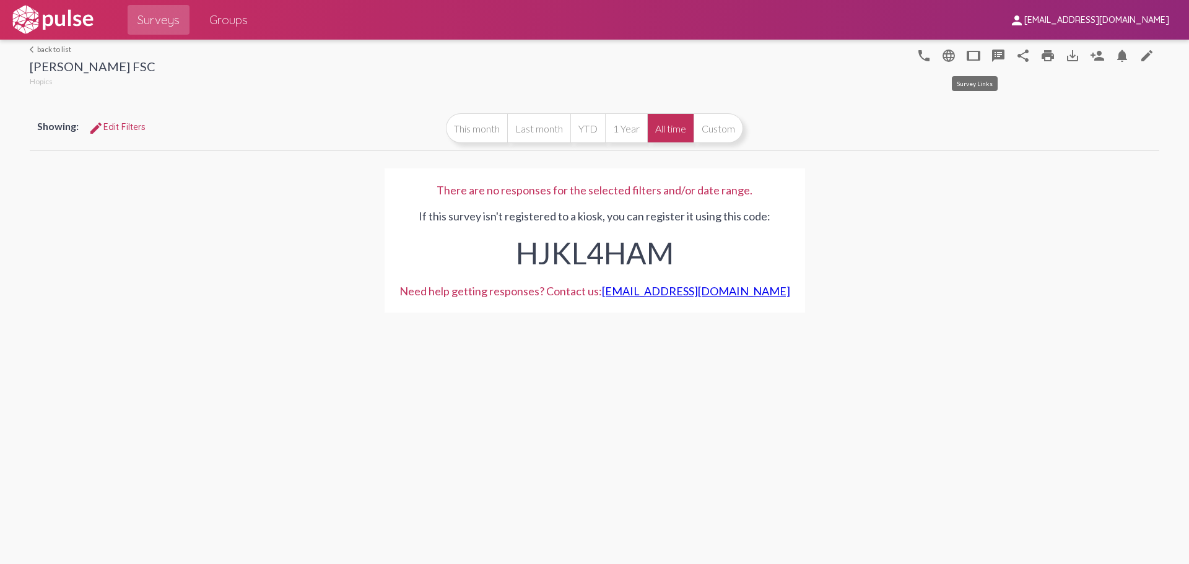
click at [971, 57] on mat-icon "tablet" at bounding box center [973, 55] width 15 height 15
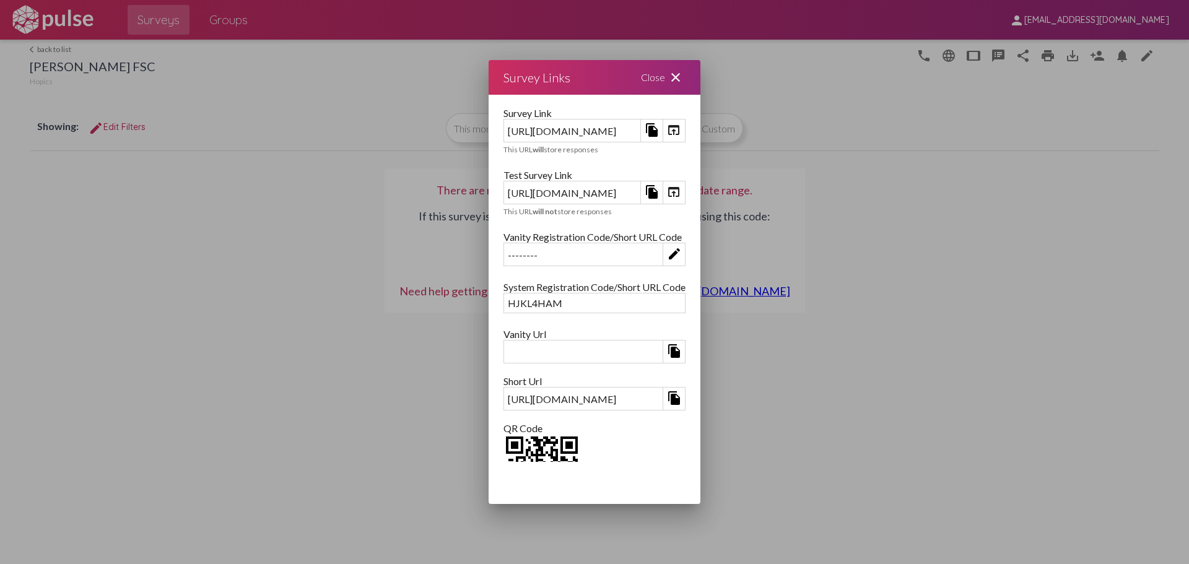
click at [504, 134] on div "https://kiosk.pulseforgood.com/survey/35fb455a-a997-44a6-9fd9-dafe9e9e15cf" at bounding box center [572, 130] width 136 height 19
copy div "https://kiosk.pulseforgood.com/survey/35fb455a-a997-44a6-9fd9-dafe9e9e15cf"
click at [58, 48] on div at bounding box center [594, 282] width 1189 height 564
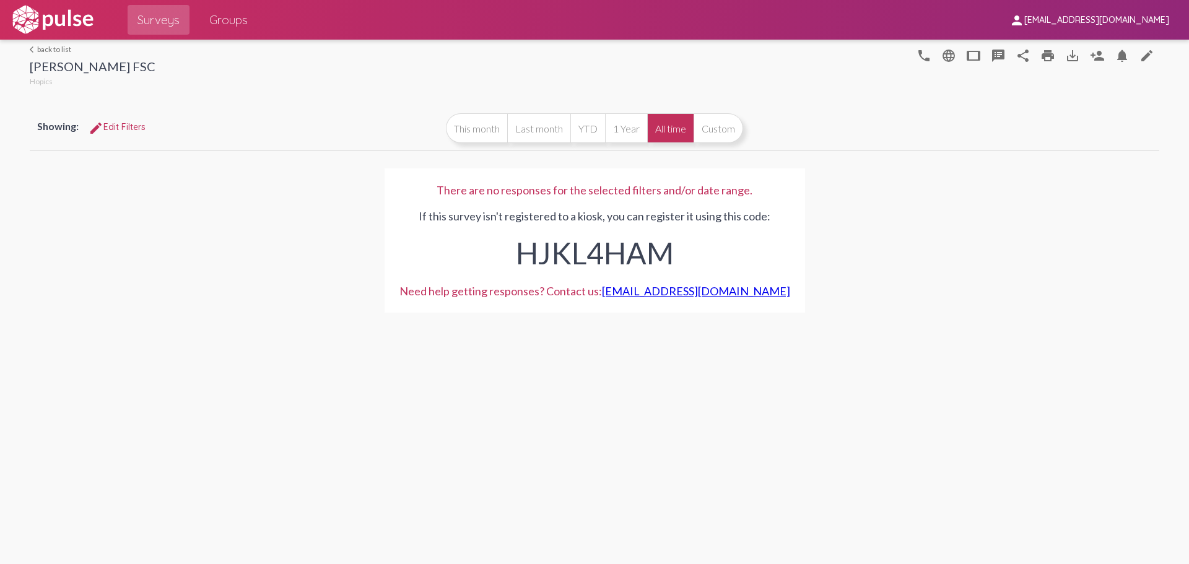
click at [61, 50] on link "arrow_back_ios back to list" at bounding box center [93, 49] width 126 height 9
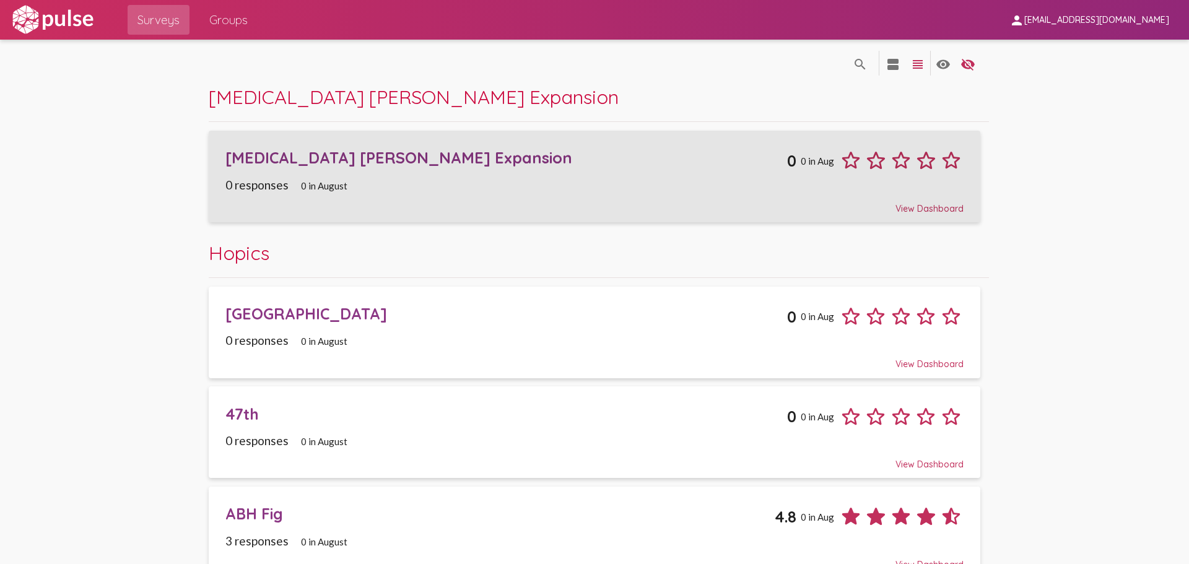
click at [398, 158] on div "[MEDICAL_DATA] [PERSON_NAME] Expansion" at bounding box center [506, 157] width 562 height 19
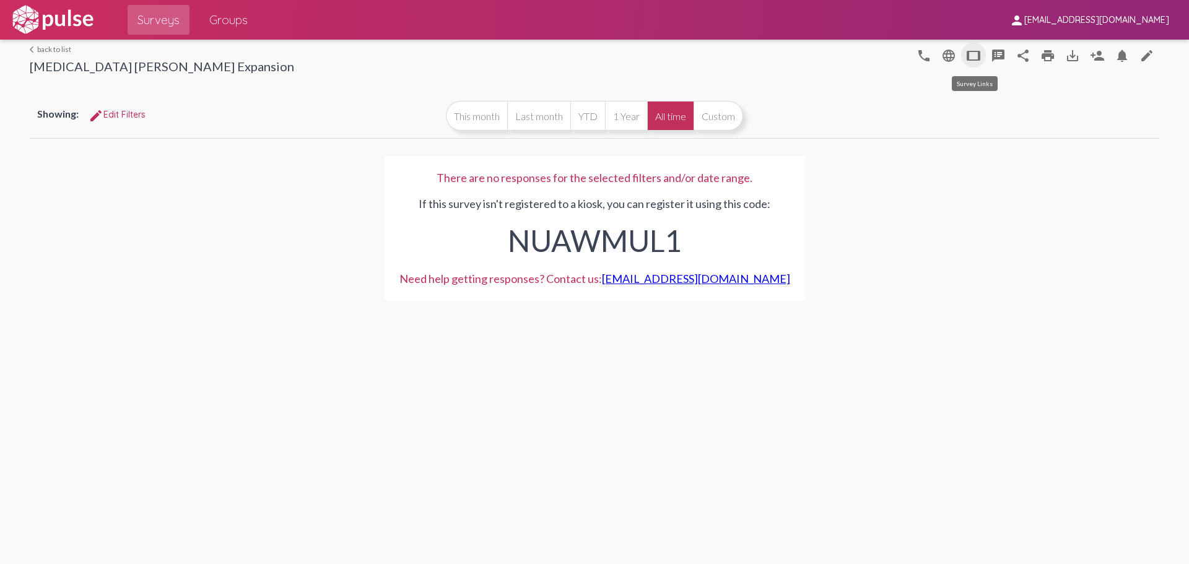
click at [978, 59] on mat-icon "tablet" at bounding box center [973, 55] width 15 height 15
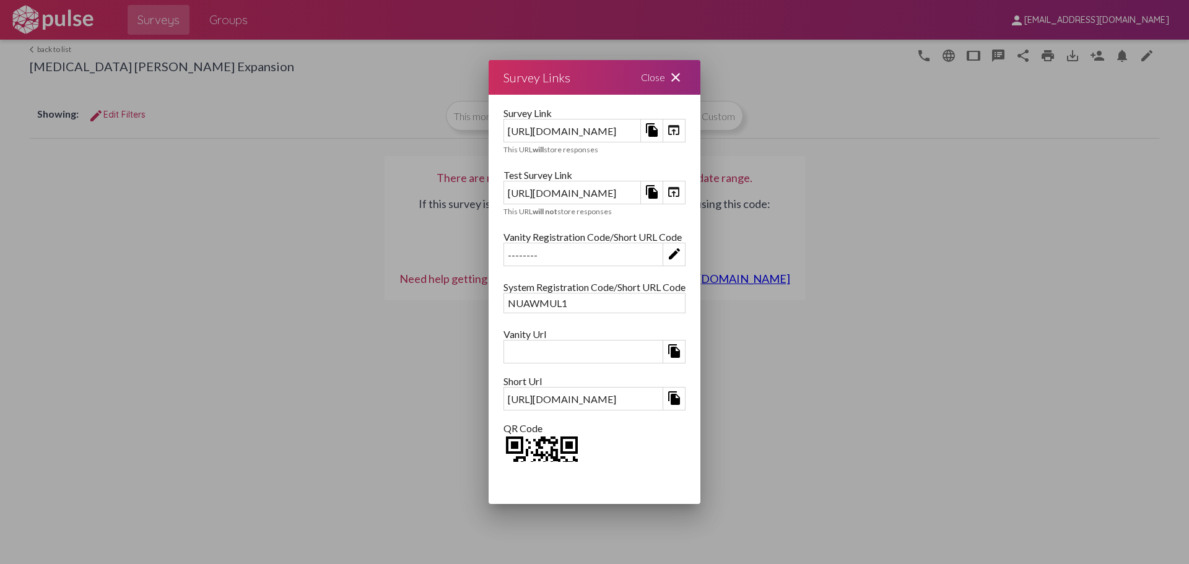
click at [504, 134] on div "https://kiosk.pulseforgood.com/survey/fd009e93-b1a1-4912-ac34-b6b6120b61f9" at bounding box center [572, 130] width 136 height 19
click at [55, 48] on div at bounding box center [594, 282] width 1189 height 564
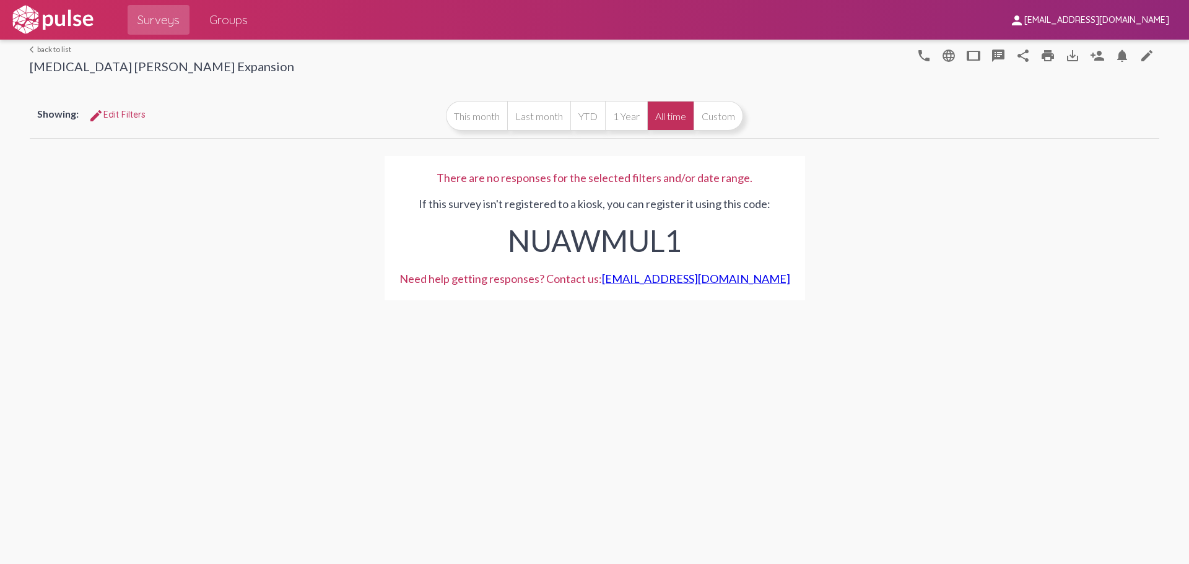
click at [55, 51] on link "arrow_back_ios back to list" at bounding box center [162, 49] width 264 height 9
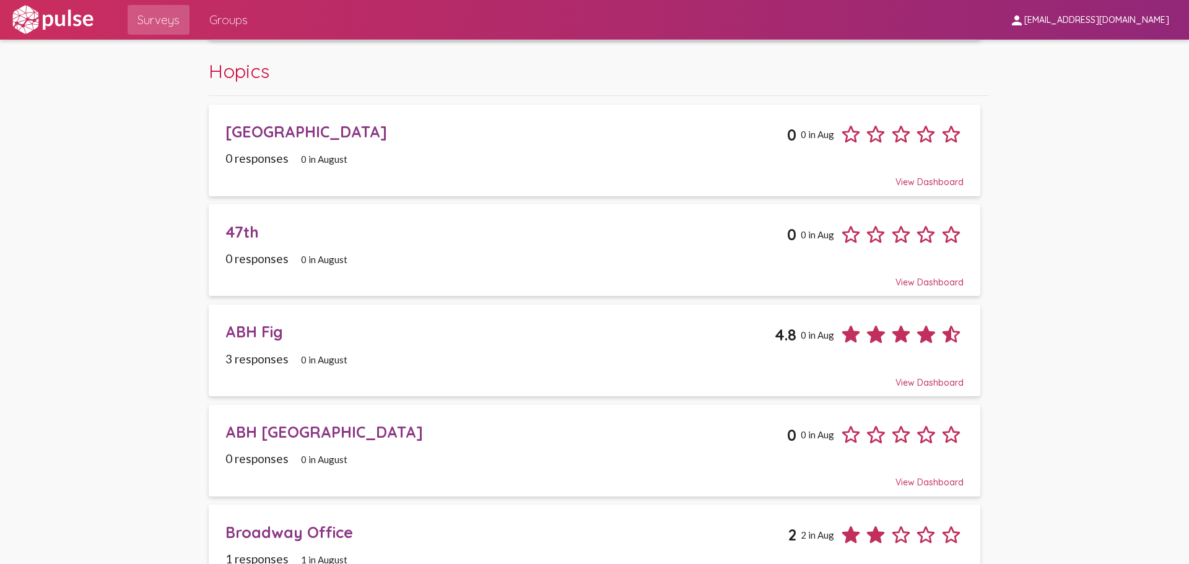
scroll to position [124, 0]
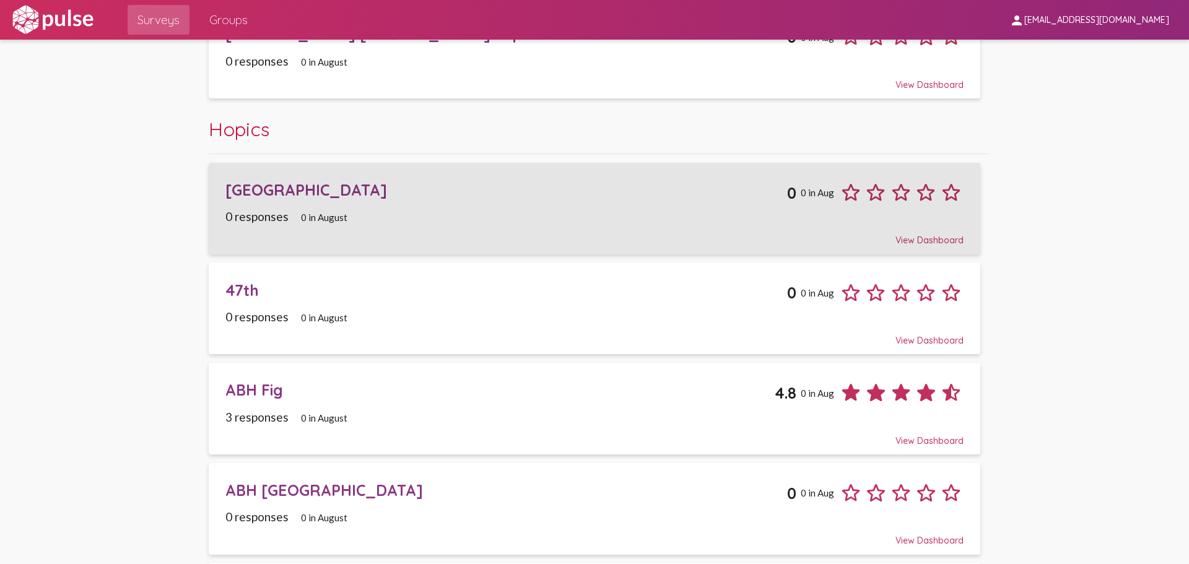
click at [392, 212] on div "0 responses 0 in August" at bounding box center [594, 216] width 738 height 14
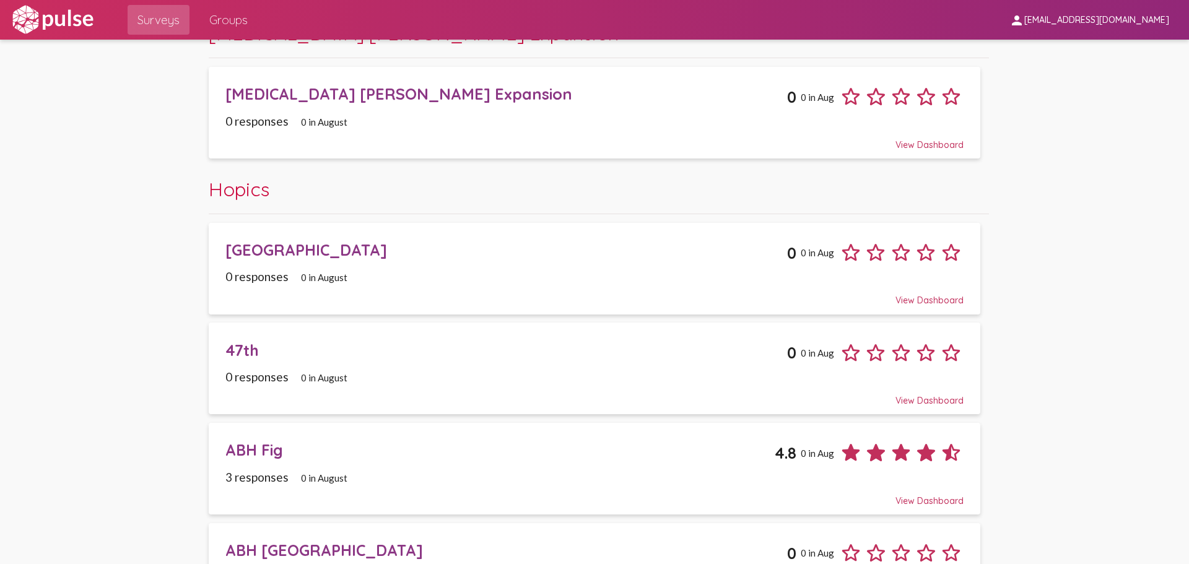
scroll to position [186, 0]
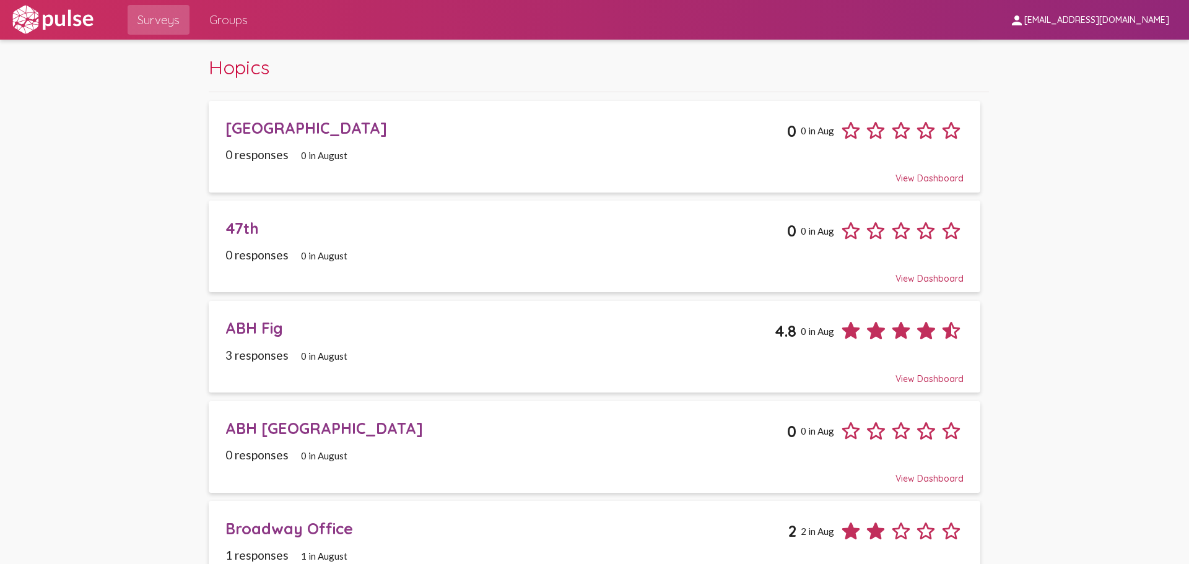
click at [375, 331] on div "ABH Fig" at bounding box center [499, 327] width 549 height 19
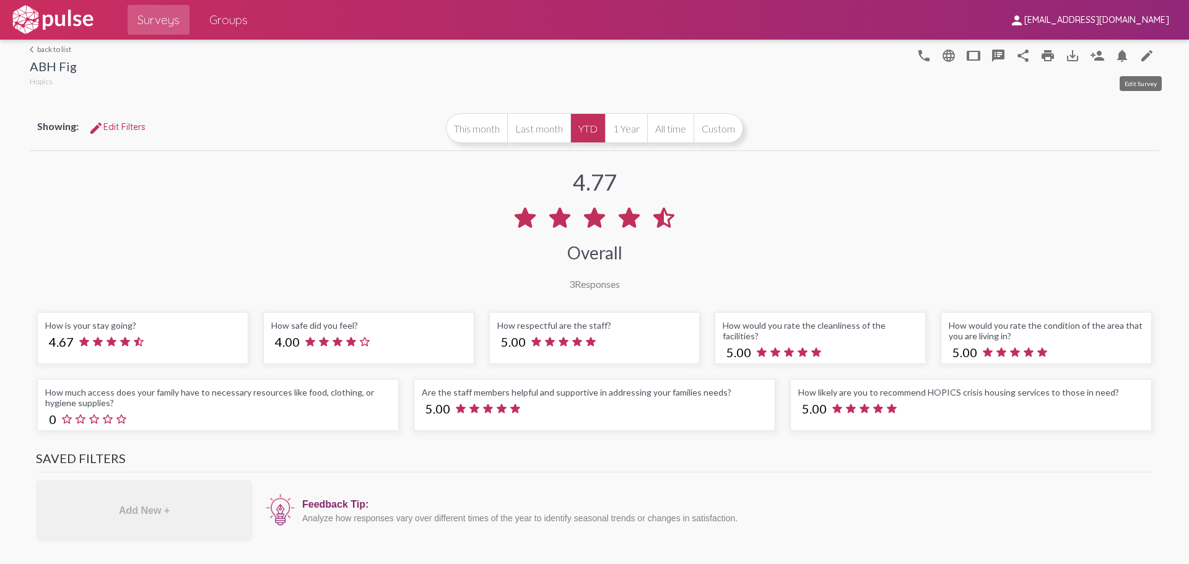
click at [1139, 55] on mat-icon "edit" at bounding box center [1146, 55] width 15 height 15
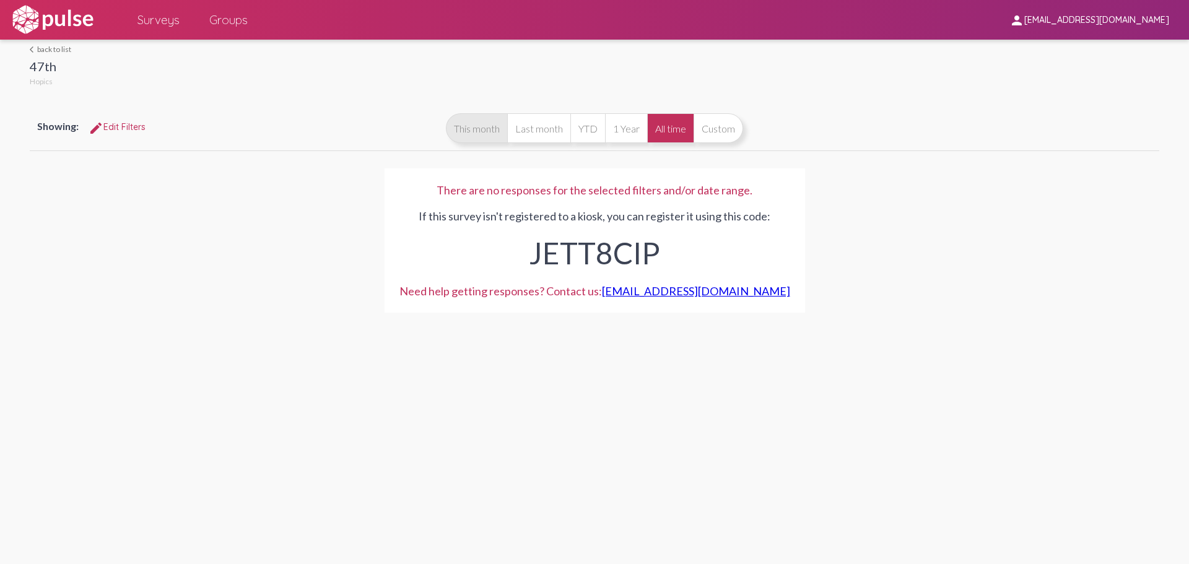
click at [467, 130] on button "This month" at bounding box center [476, 128] width 61 height 30
click at [145, 26] on span "Surveys" at bounding box center [158, 20] width 42 height 22
click at [146, 17] on span "Surveys" at bounding box center [158, 20] width 42 height 22
click at [46, 24] on img at bounding box center [52, 19] width 85 height 31
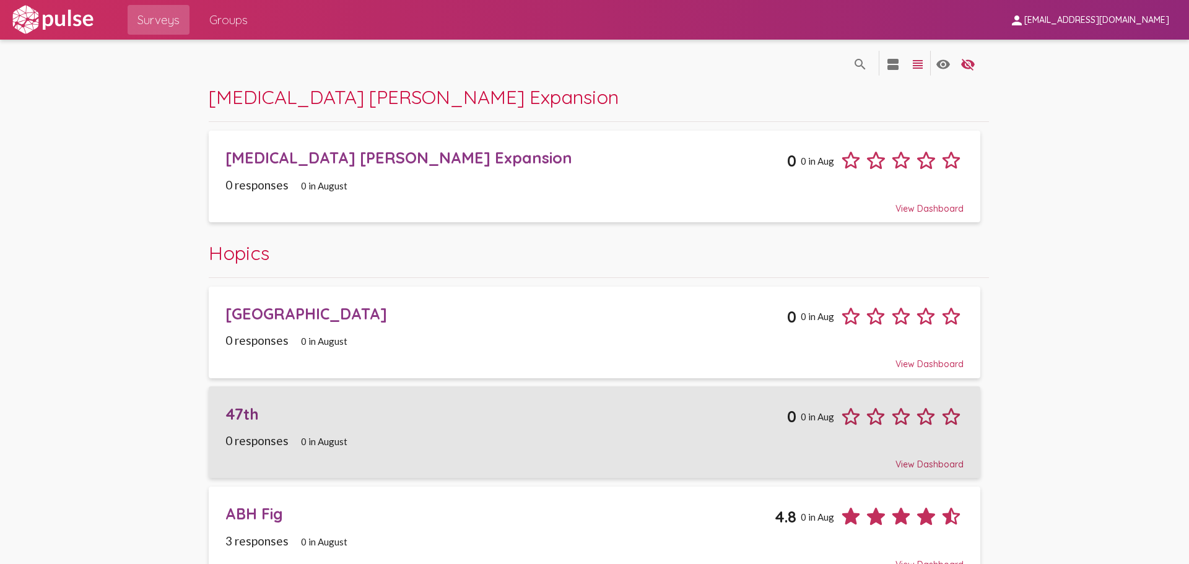
click at [466, 424] on div "47th 0 0 in Aug" at bounding box center [594, 412] width 738 height 34
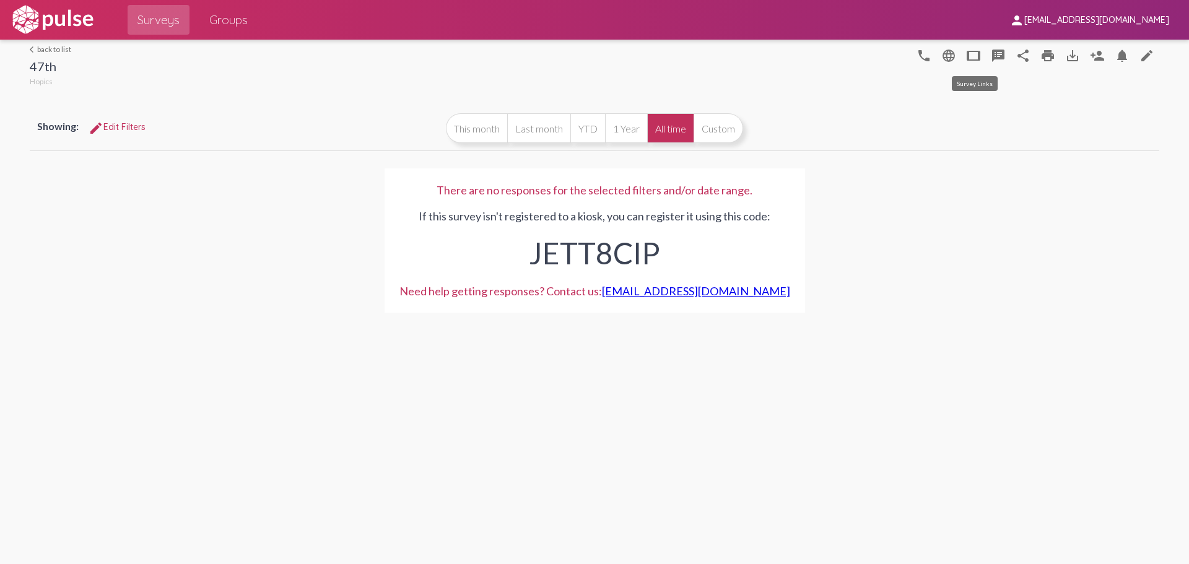
click at [971, 54] on mat-icon "tablet" at bounding box center [973, 55] width 15 height 15
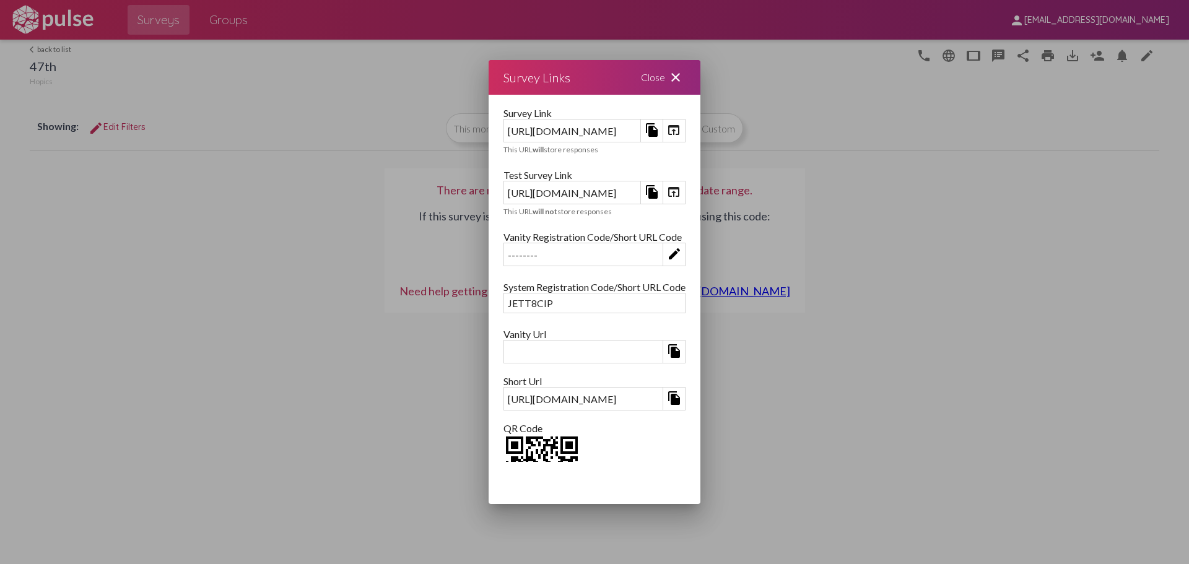
click at [659, 133] on mat-icon "file_copy" at bounding box center [652, 130] width 15 height 15
click at [659, 129] on mat-icon "file_copy" at bounding box center [652, 130] width 15 height 15
click at [640, 129] on div "https://kiosk.pulseforgood.com/survey/8c75a2f0-a645-434e-994c-e6028ccdfd0e" at bounding box center [572, 130] width 136 height 19
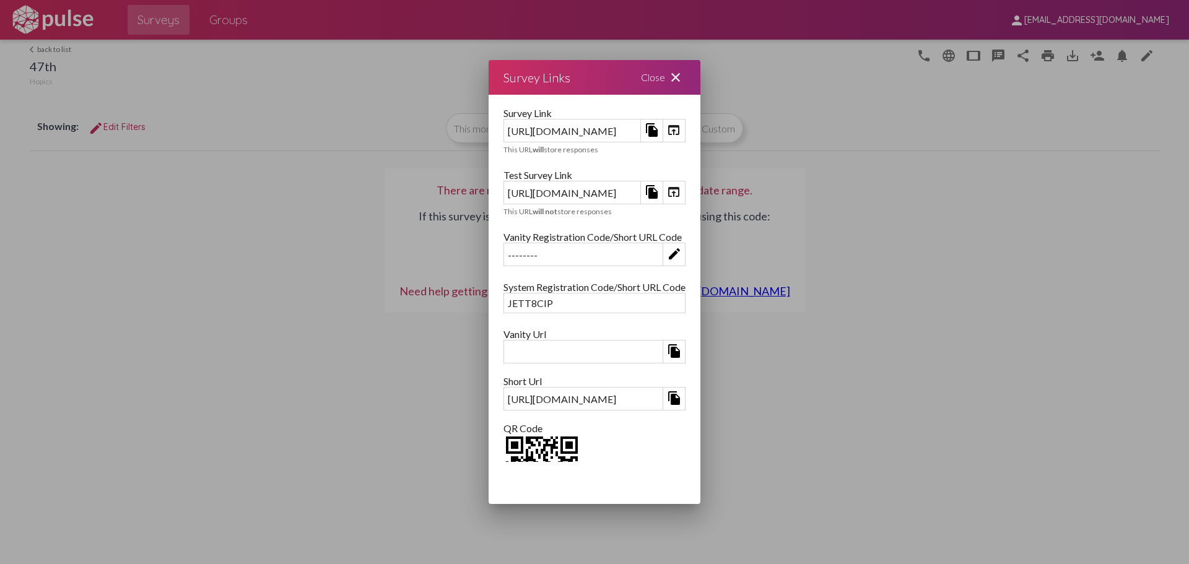
copy div "https://kiosk.pulseforgood.com/survey/8c75a2f0-a645-434e-994c-e6028ccdfd0e"
click at [1009, 194] on div at bounding box center [594, 282] width 1189 height 564
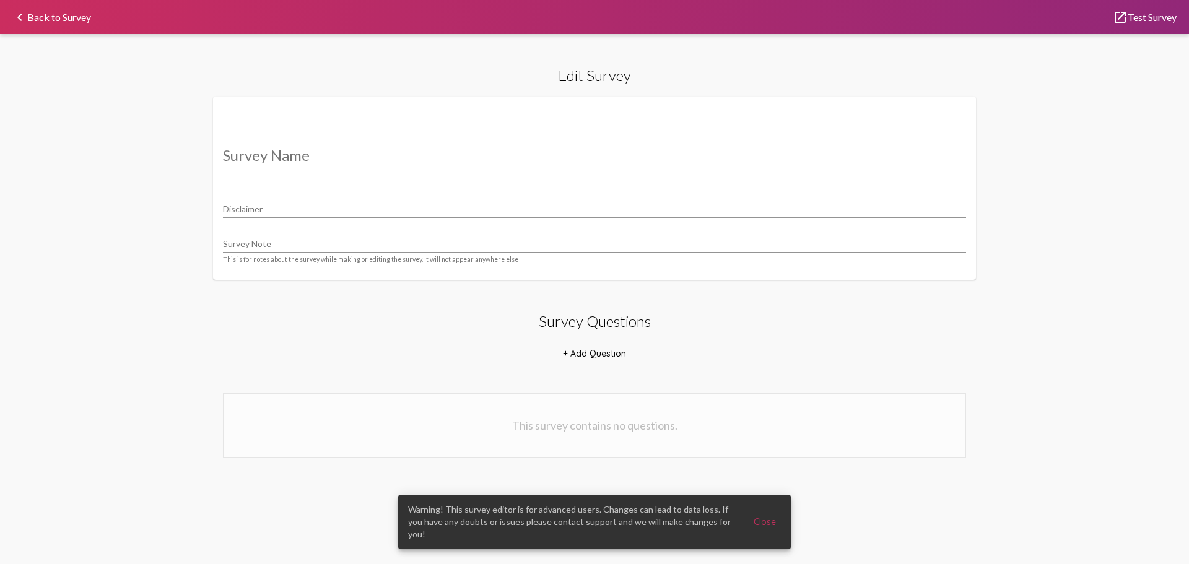
type input "ABH Fig"
type input "We value your privacy, your identity will remain anonymous."
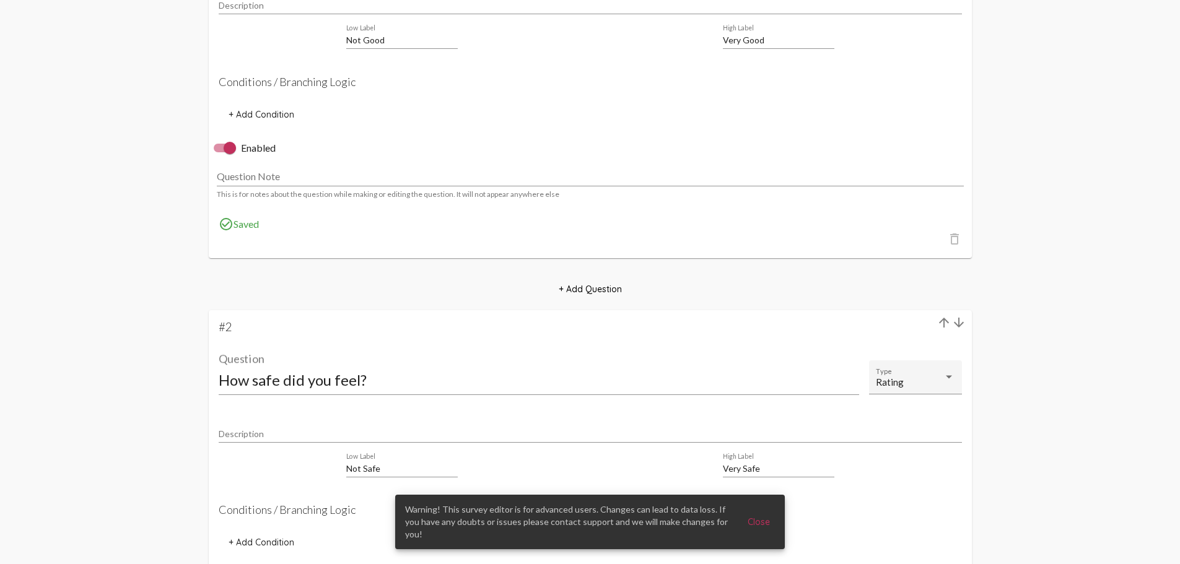
scroll to position [495, 0]
click at [302, 379] on input "How safe did you feel?" at bounding box center [539, 377] width 640 height 17
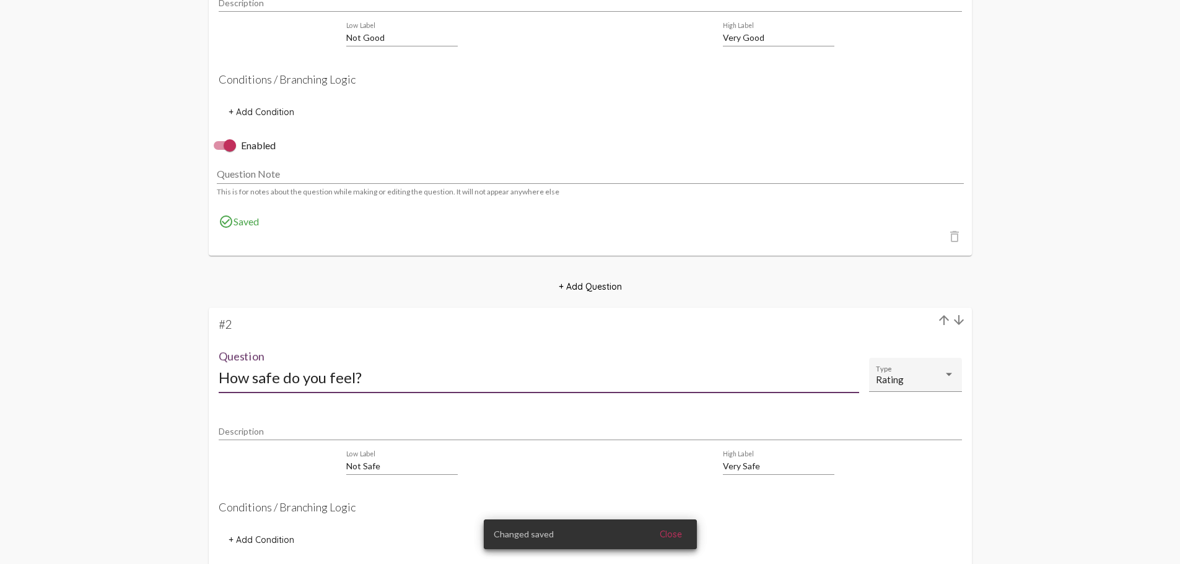
type input "How safe do you feel?"
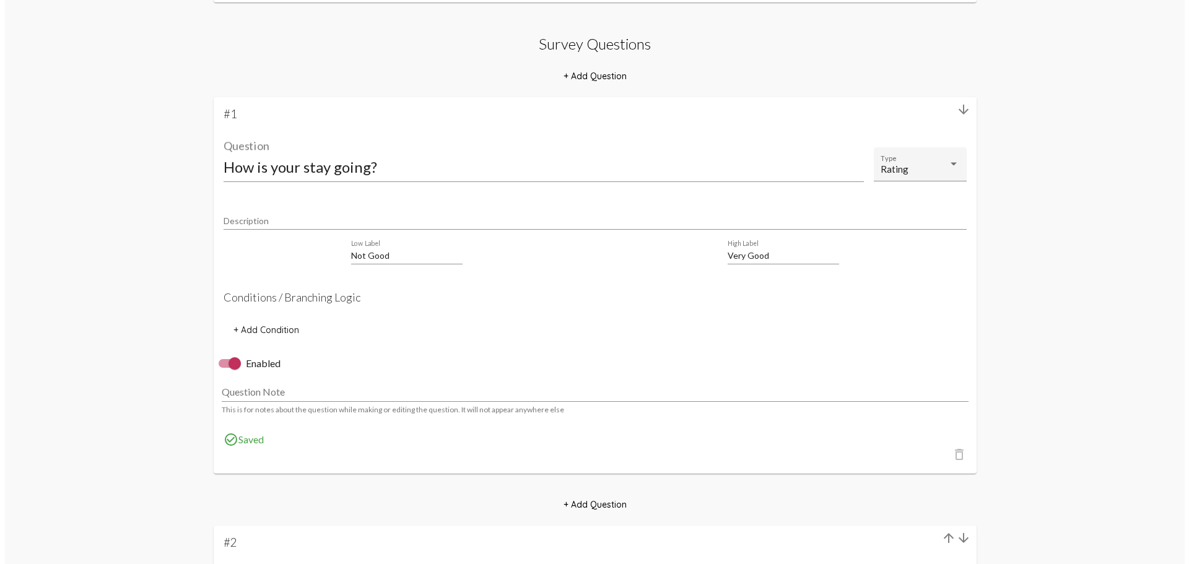
scroll to position [0, 0]
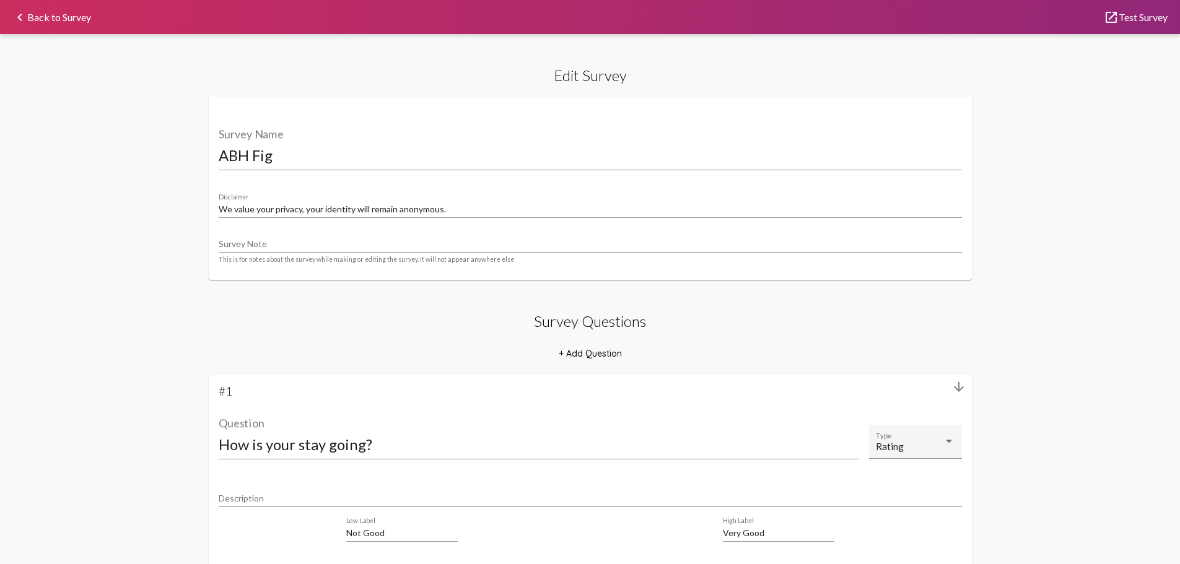
click at [55, 22] on link "keyboard_arrow_left Back to Survey" at bounding box center [51, 16] width 79 height 9
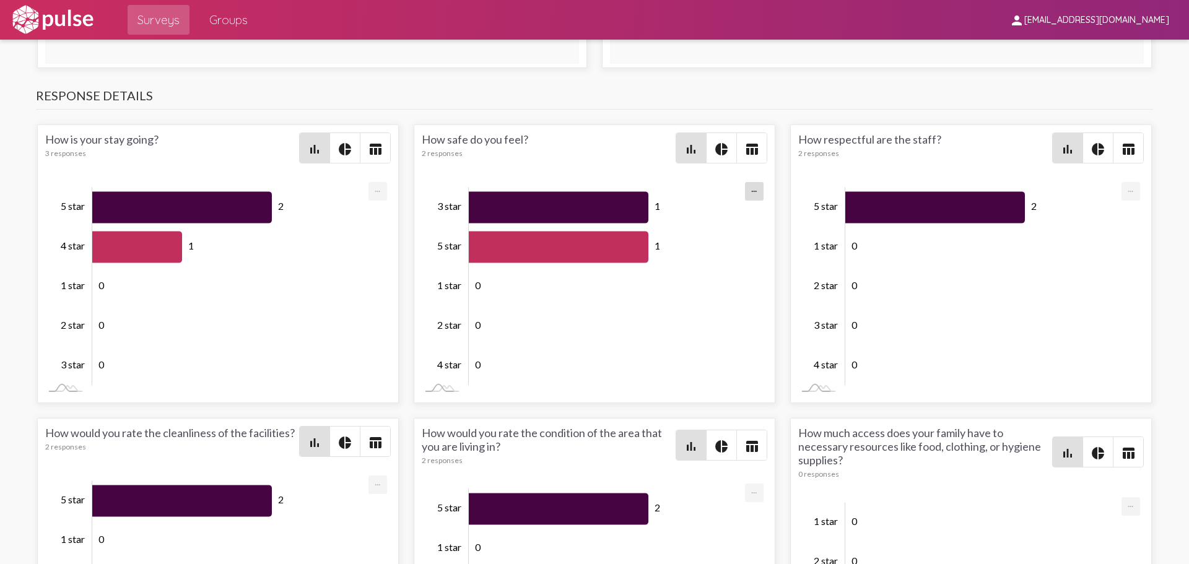
scroll to position [-1, 0]
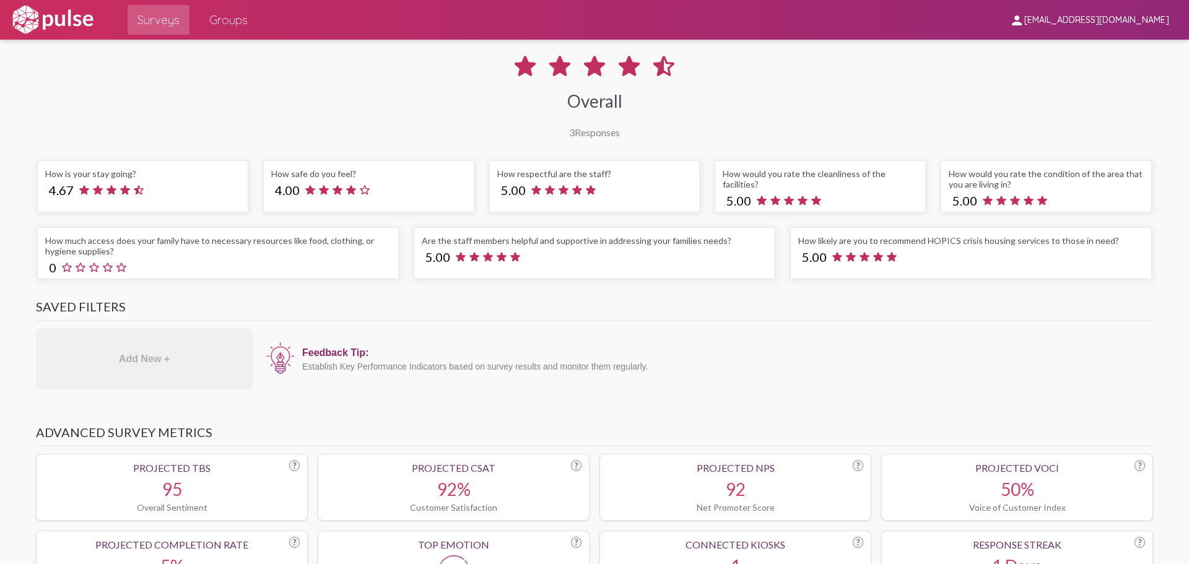
scroll to position [0, 0]
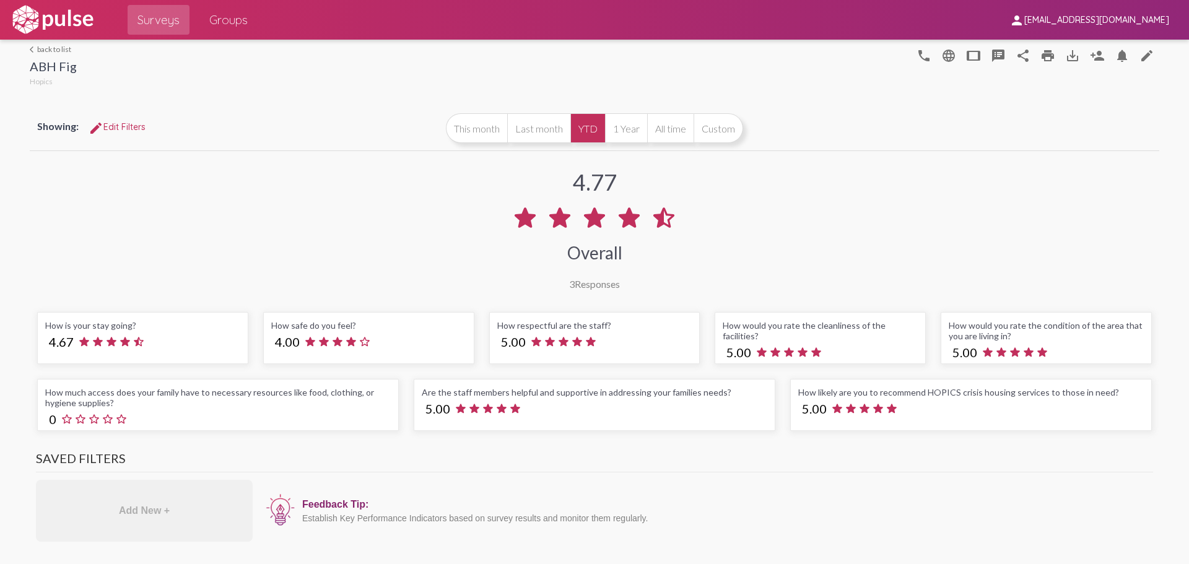
click at [58, 51] on link "arrow_back_ios back to list" at bounding box center [53, 49] width 47 height 9
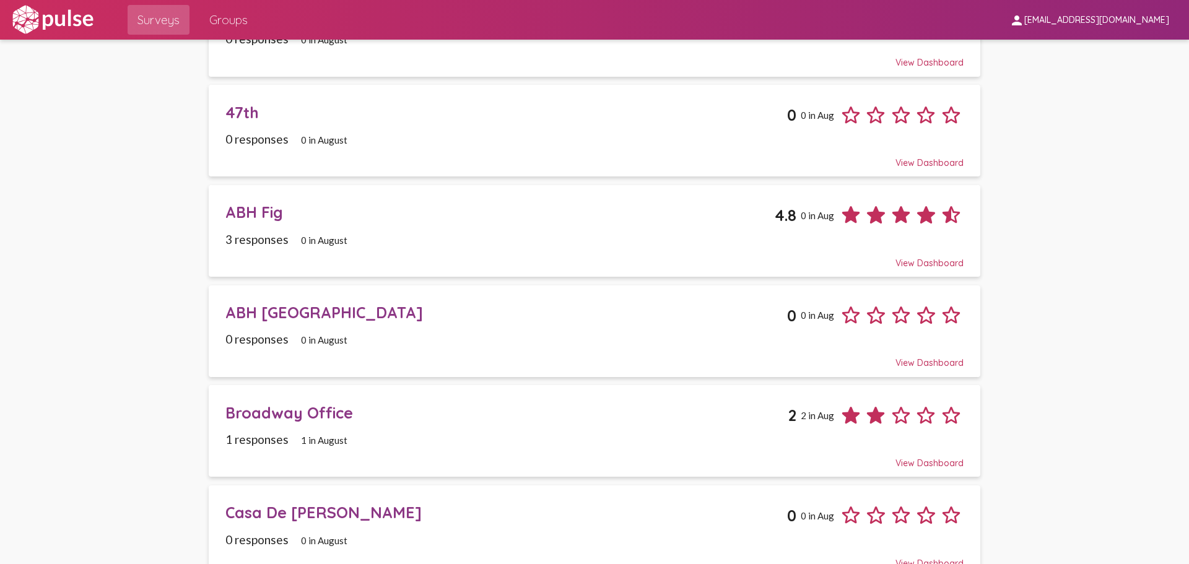
scroll to position [433, 0]
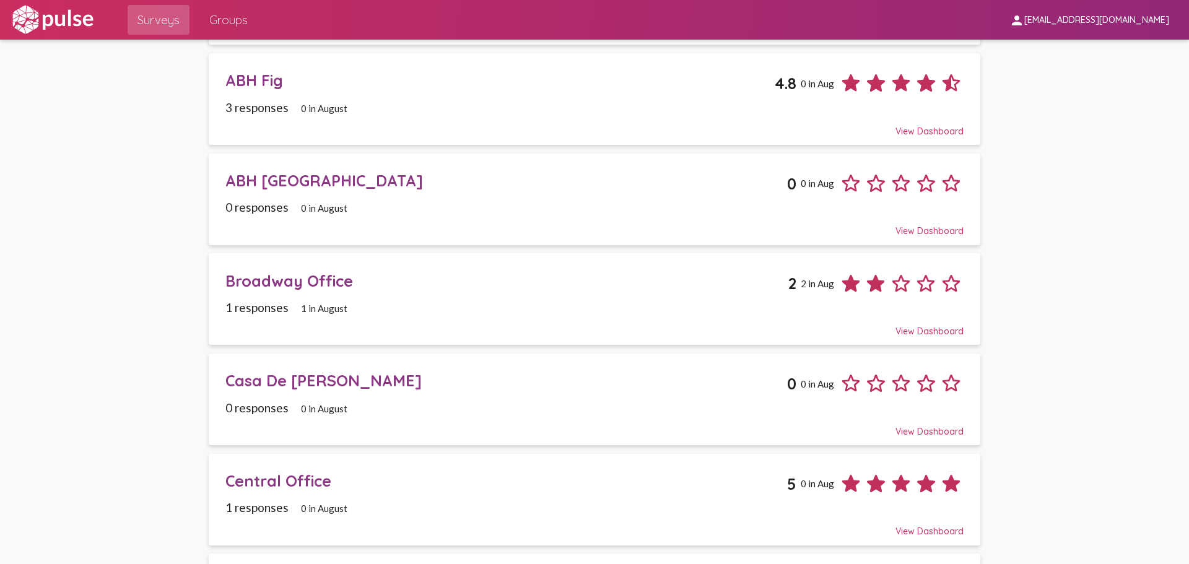
click at [443, 288] on div "Broadway Office" at bounding box center [506, 280] width 562 height 19
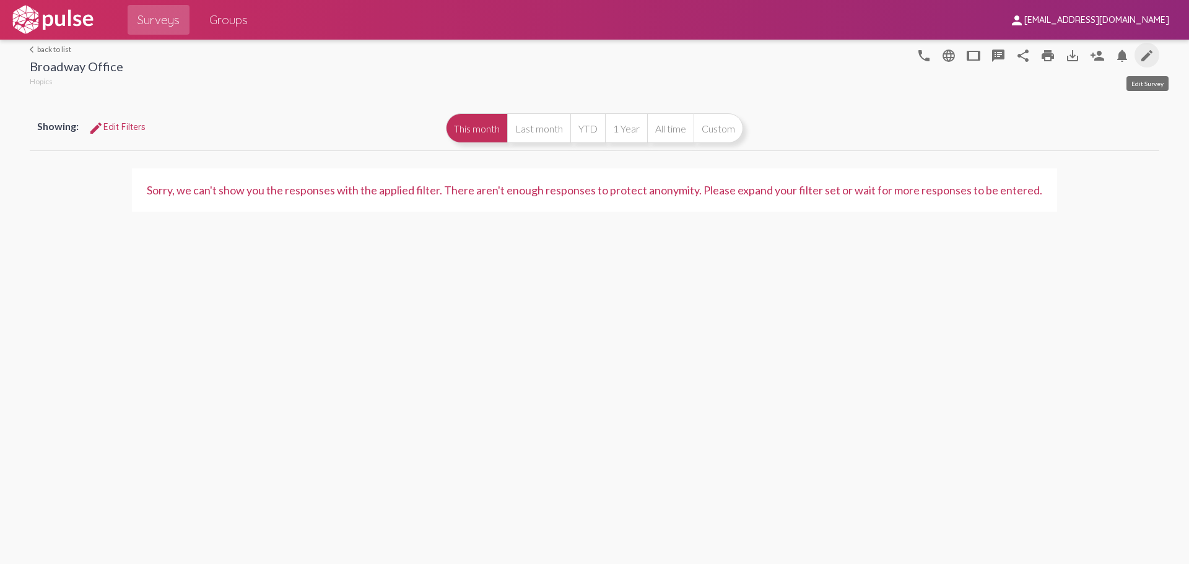
click at [1148, 61] on mat-icon "edit" at bounding box center [1146, 55] width 15 height 15
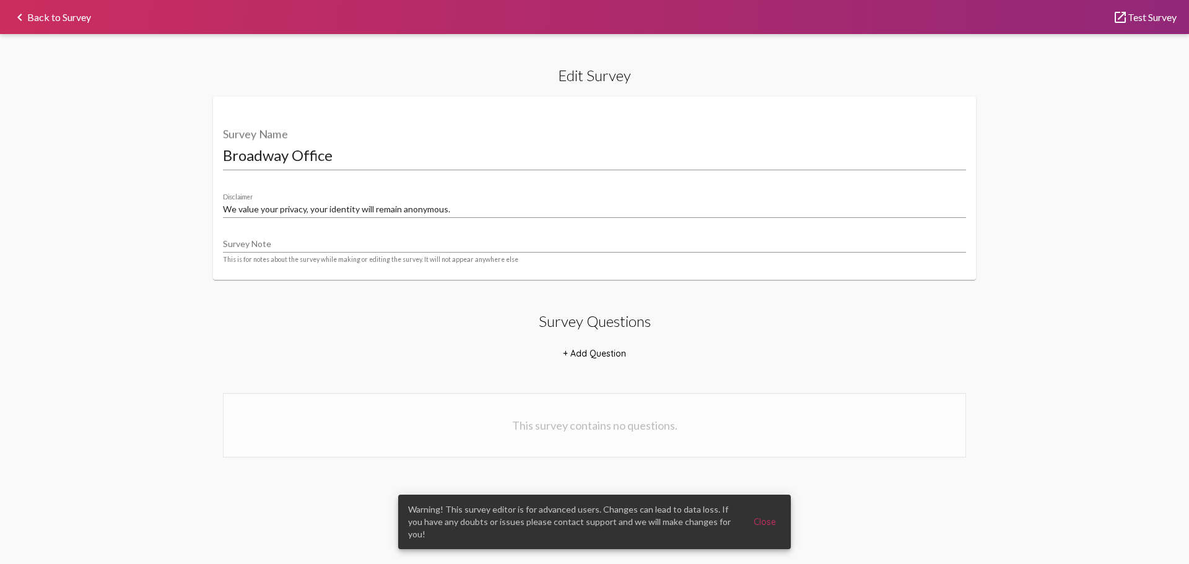
click at [762, 528] on span "Close" at bounding box center [765, 521] width 22 height 11
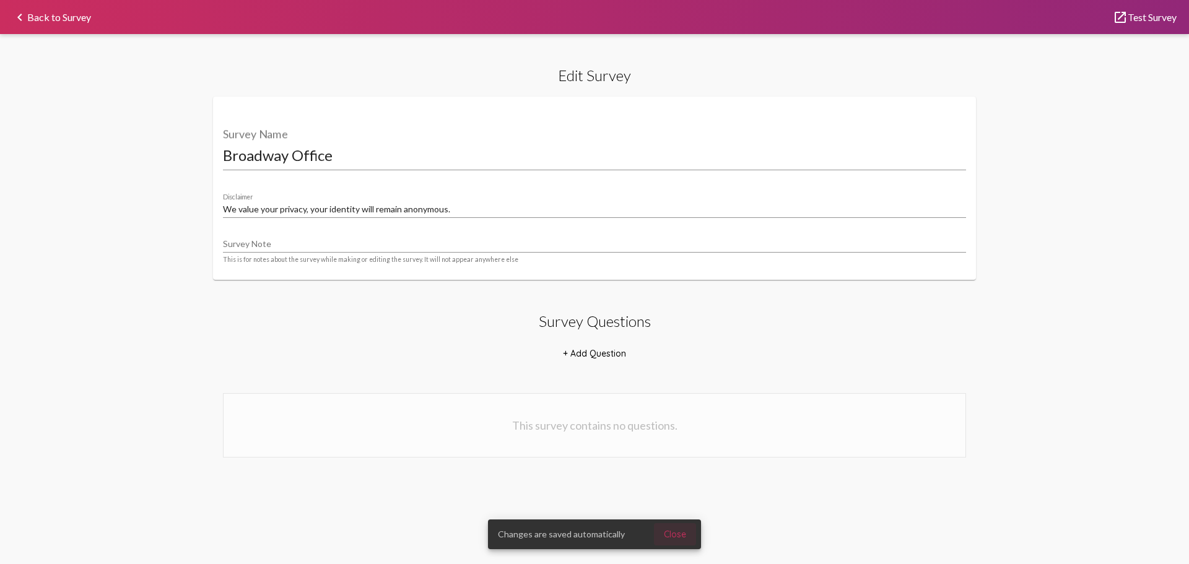
click at [672, 533] on span "Close" at bounding box center [675, 534] width 22 height 11
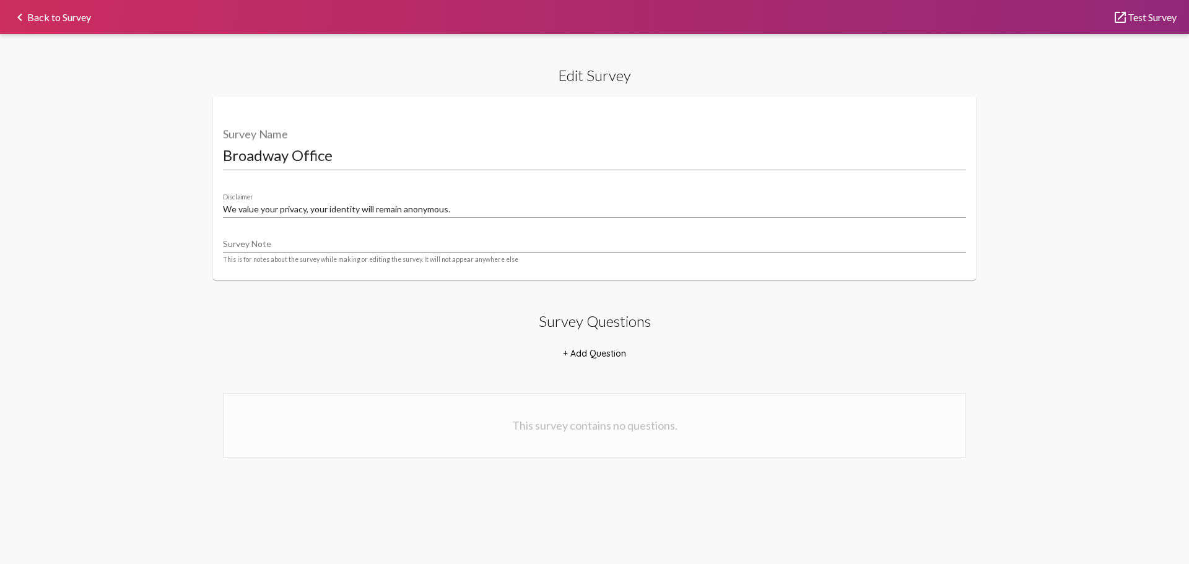
click at [593, 326] on h2 "Survey Questions" at bounding box center [595, 321] width 112 height 18
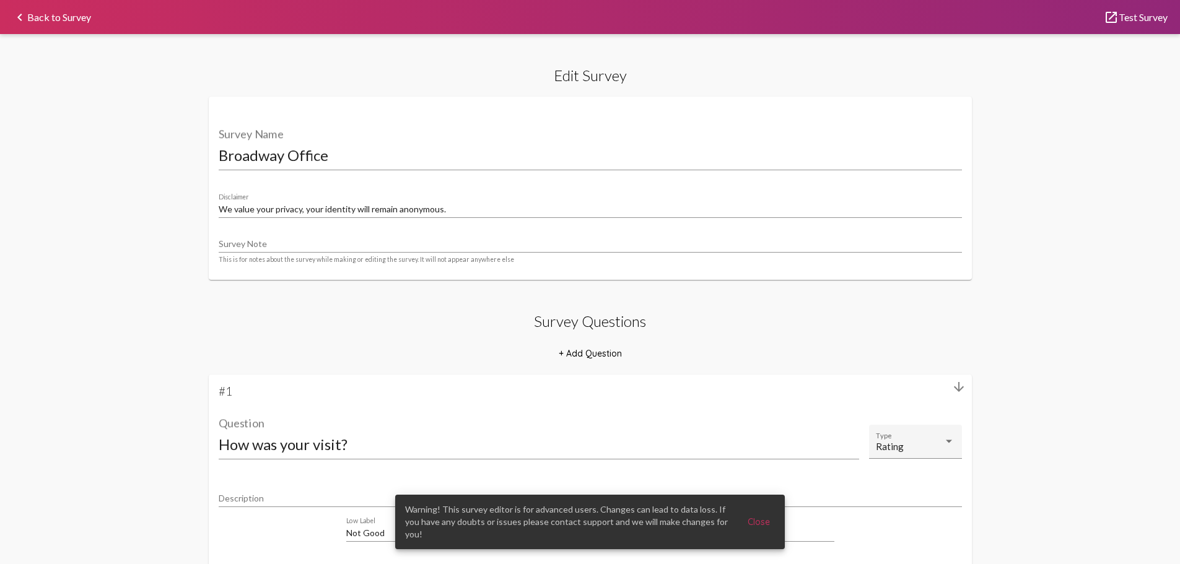
click at [757, 528] on span "Close" at bounding box center [758, 521] width 22 height 11
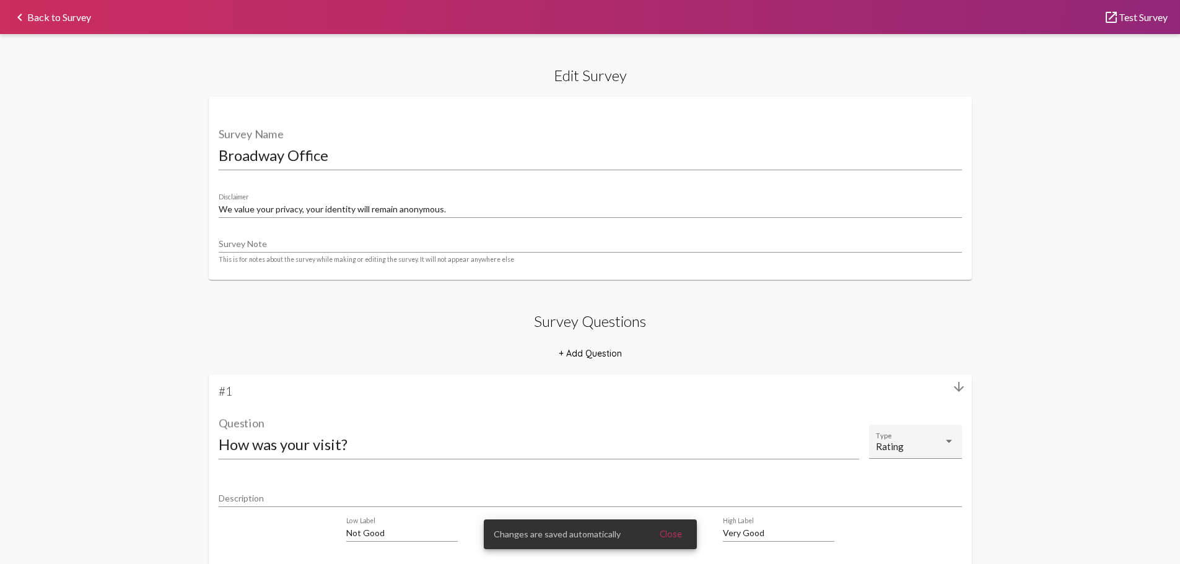
click at [667, 533] on span "Close" at bounding box center [670, 534] width 22 height 11
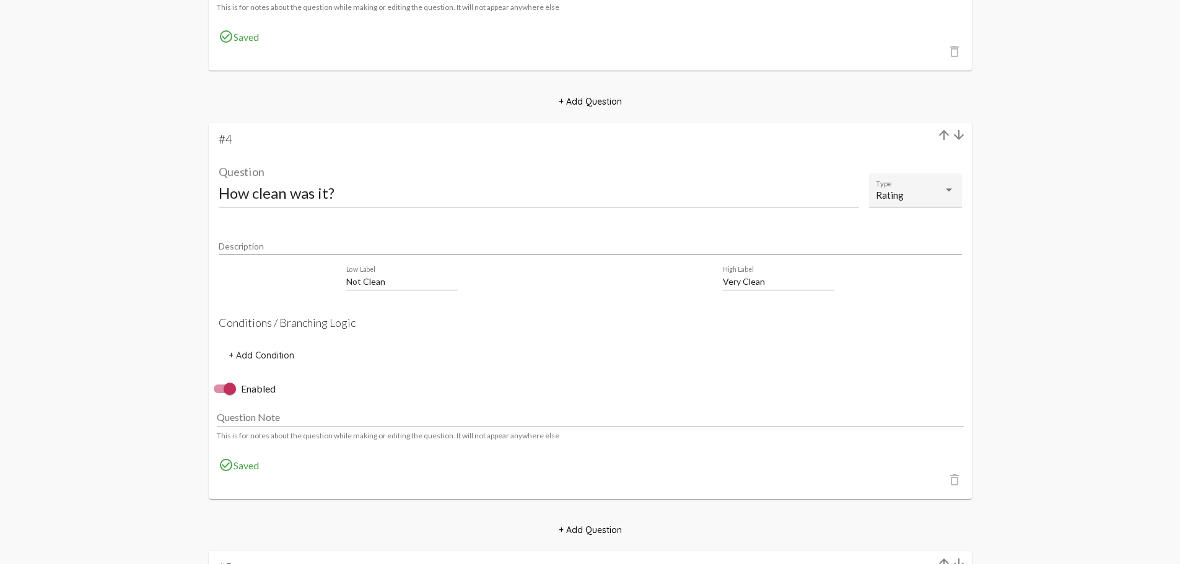
scroll to position [1548, 0]
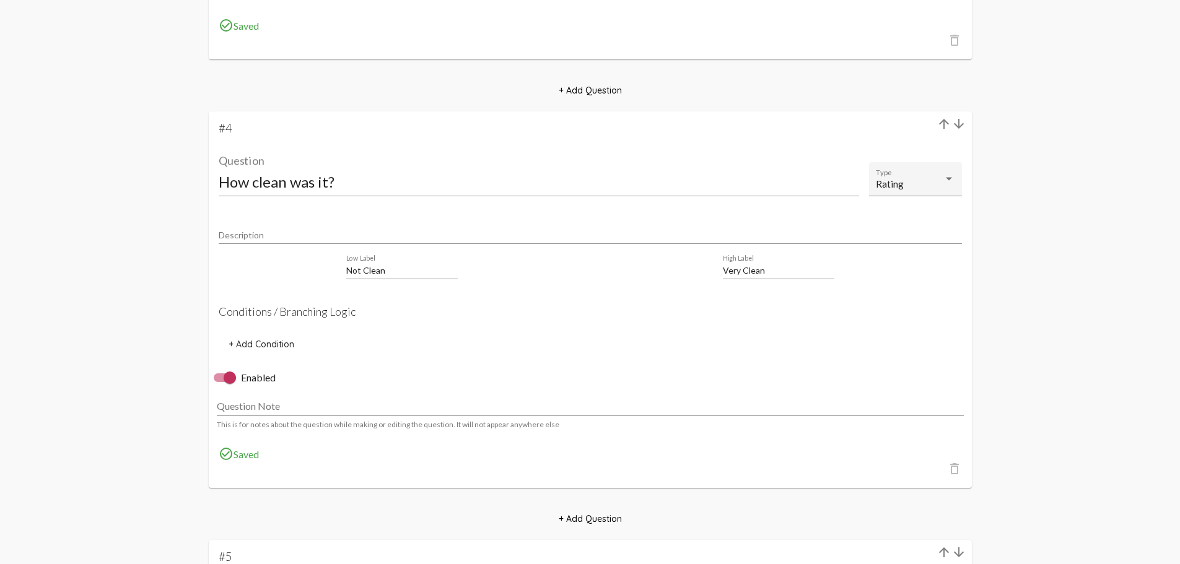
click at [357, 180] on input "How clean was it?" at bounding box center [539, 181] width 640 height 17
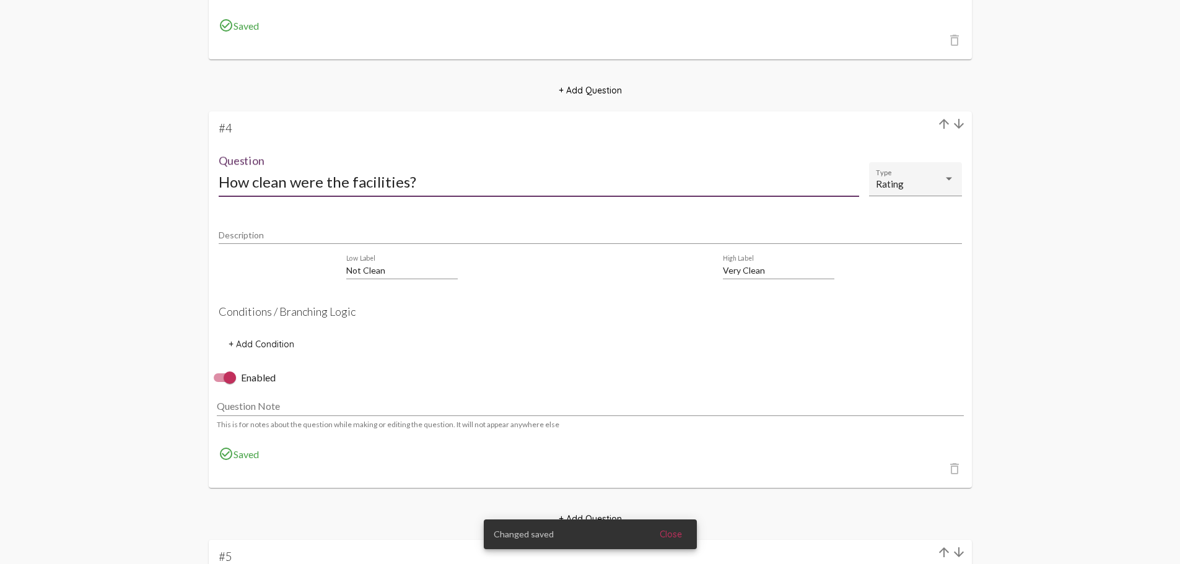
type input "How clean were the facilities?"
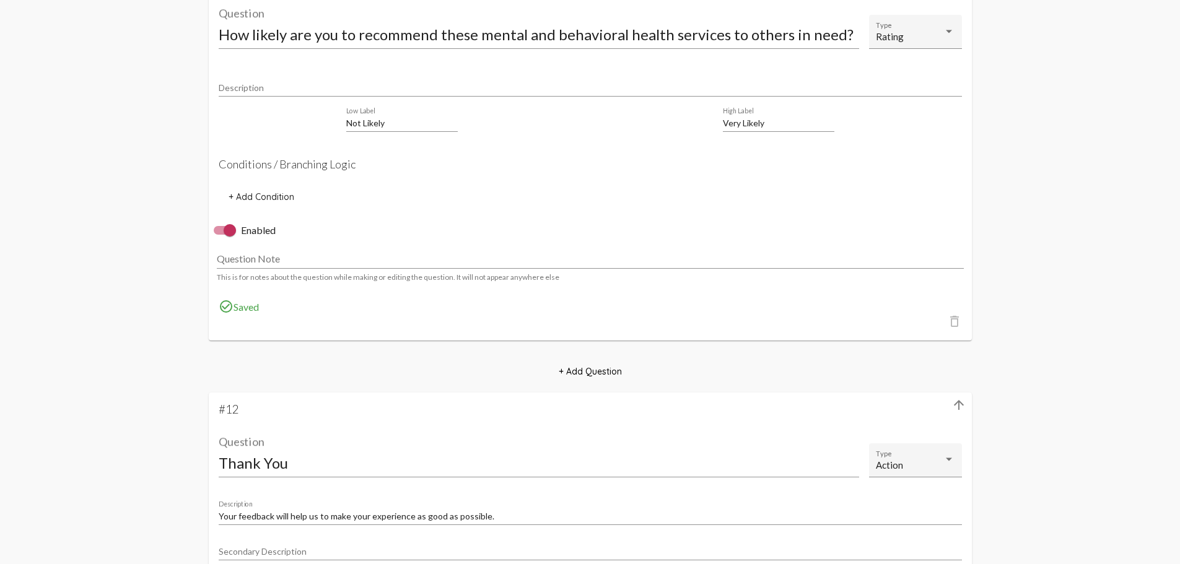
scroll to position [5030, 0]
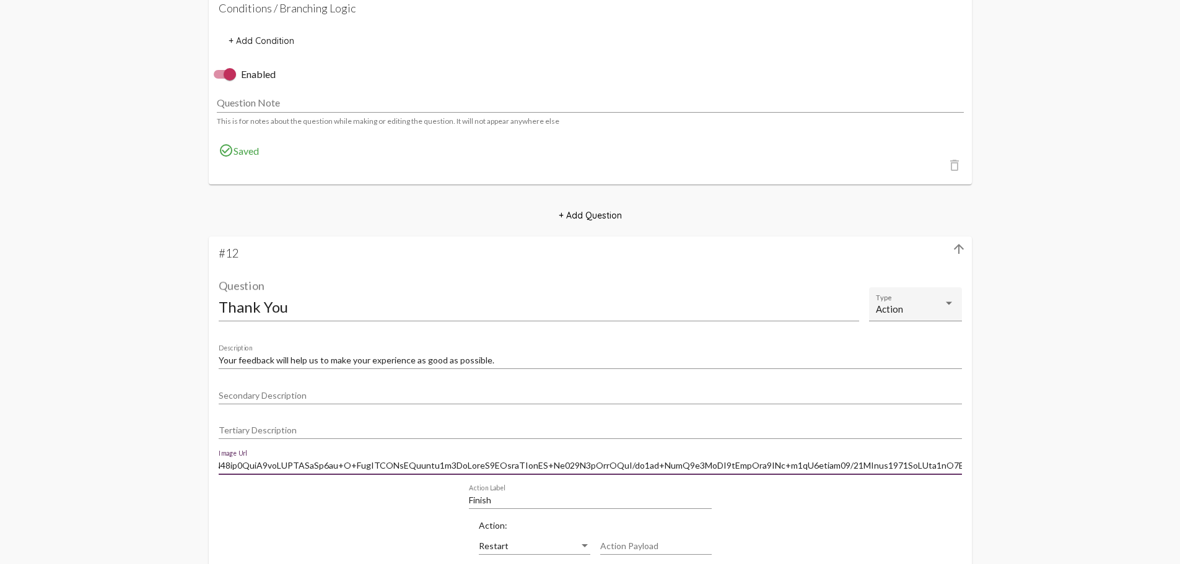
drag, startPoint x: 289, startPoint y: 467, endPoint x: 1033, endPoint y: 470, distance: 744.3
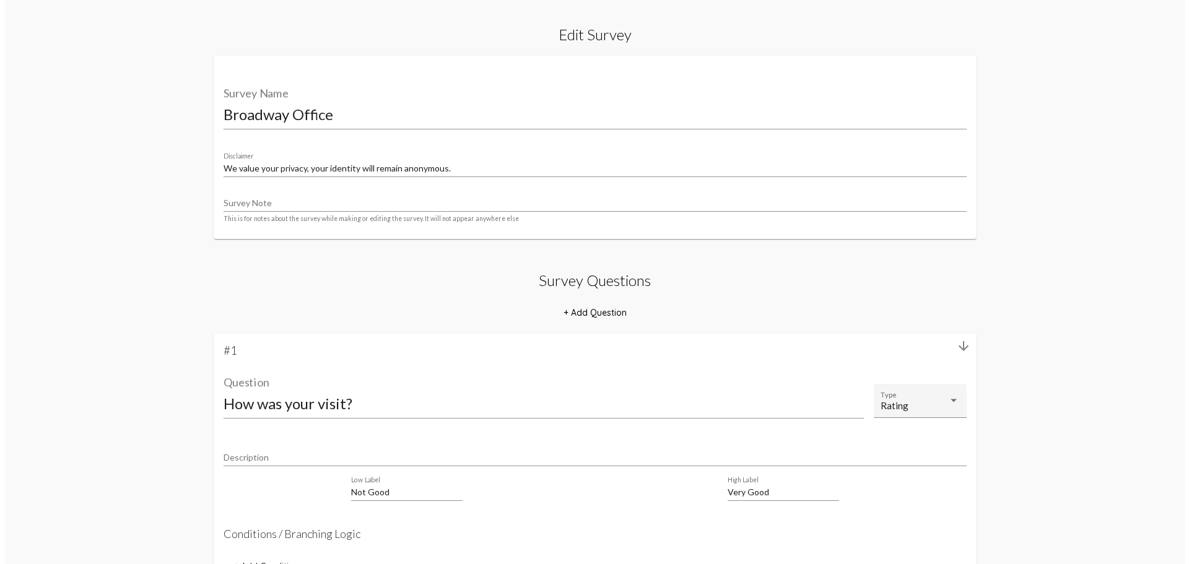
scroll to position [0, 0]
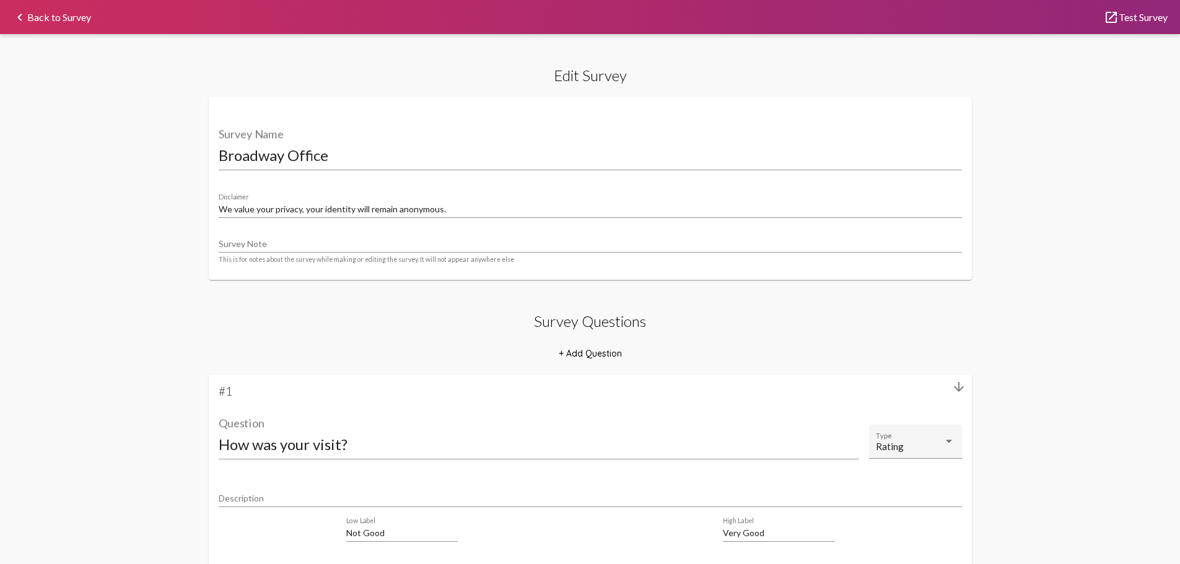
click at [66, 22] on link "keyboard_arrow_left Back to Survey" at bounding box center [51, 16] width 79 height 9
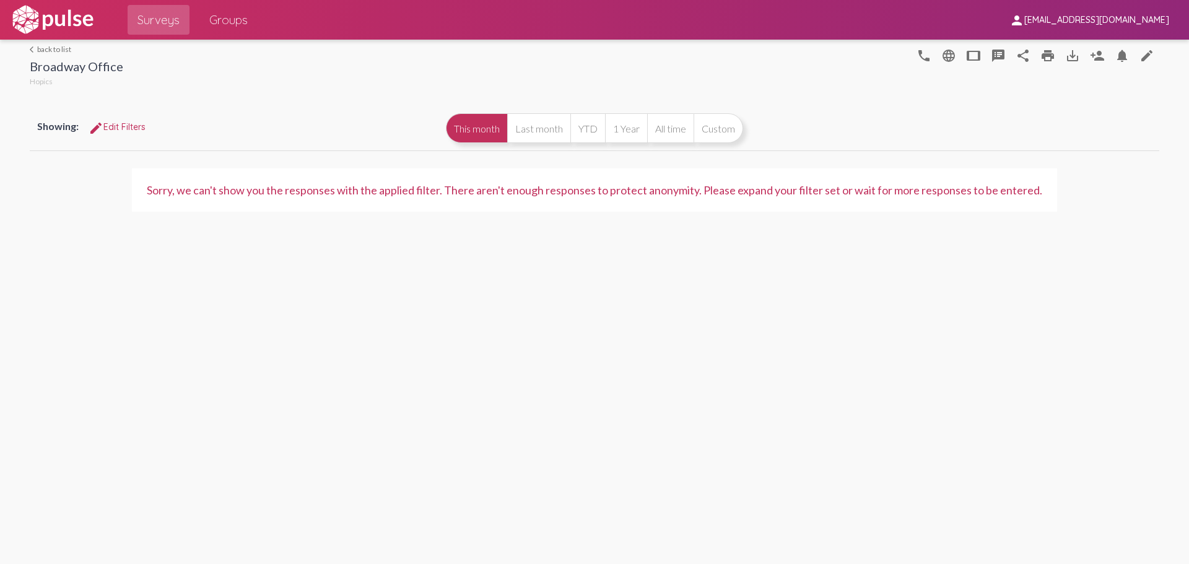
click at [57, 45] on link "arrow_back_ios back to list" at bounding box center [76, 49] width 93 height 9
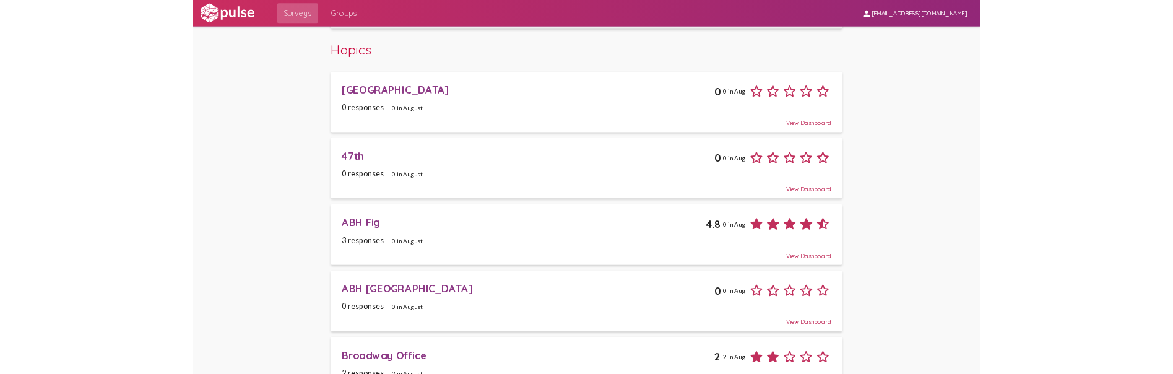
scroll to position [186, 0]
